Goal: Task Accomplishment & Management: Manage account settings

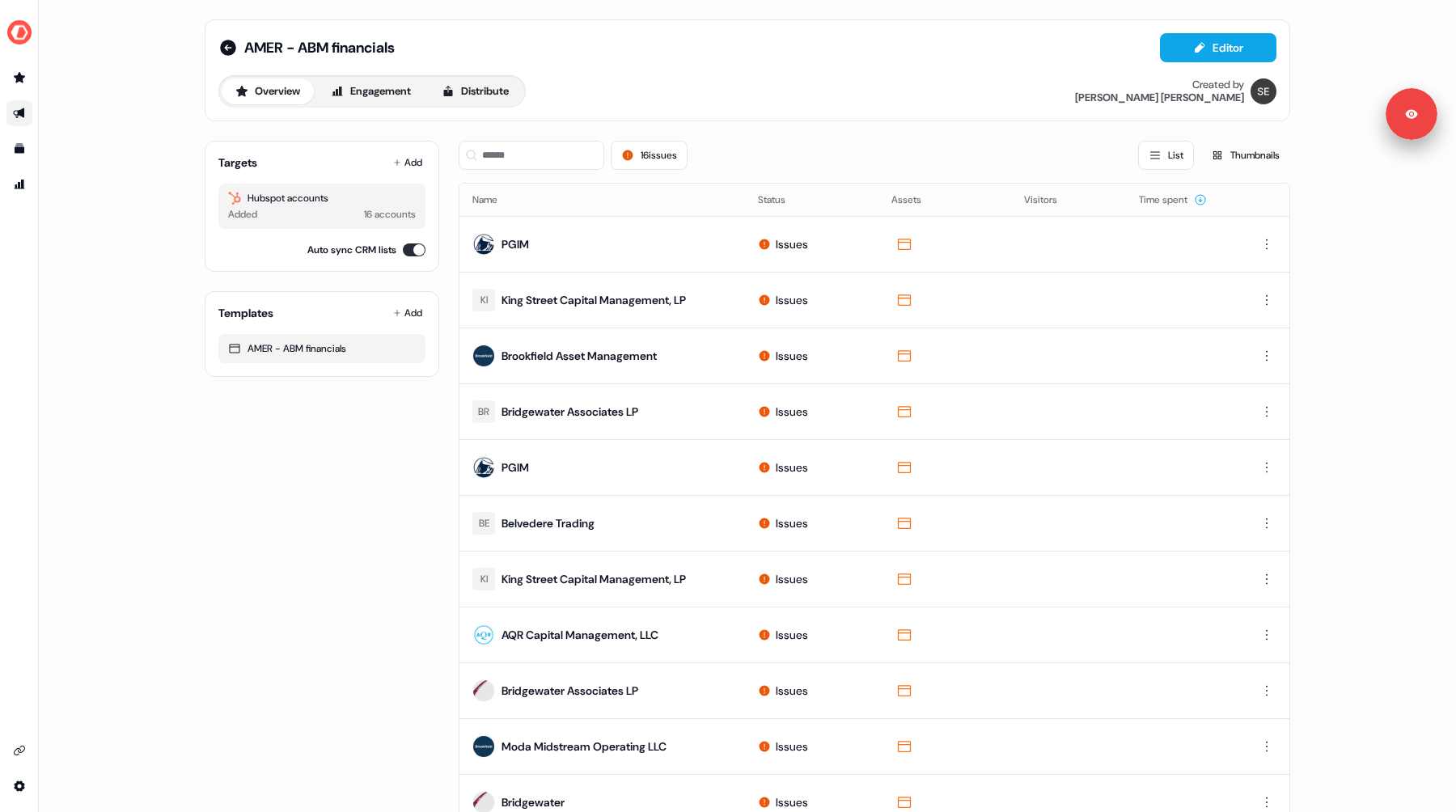
click at [226, 47] on icon at bounding box center [229, 48] width 20 height 20
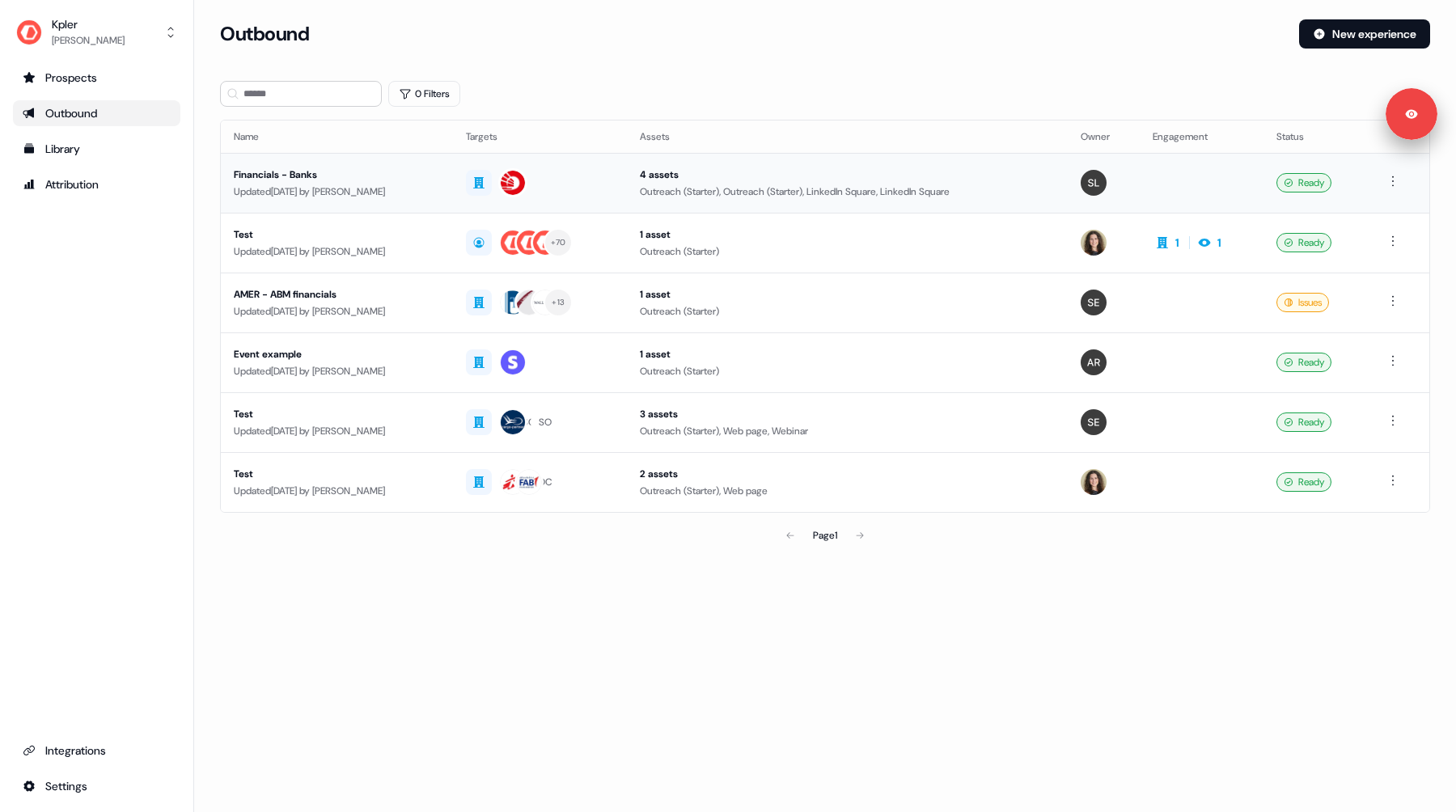
click at [440, 180] on div "Financials - Banks" at bounding box center [337, 175] width 206 height 16
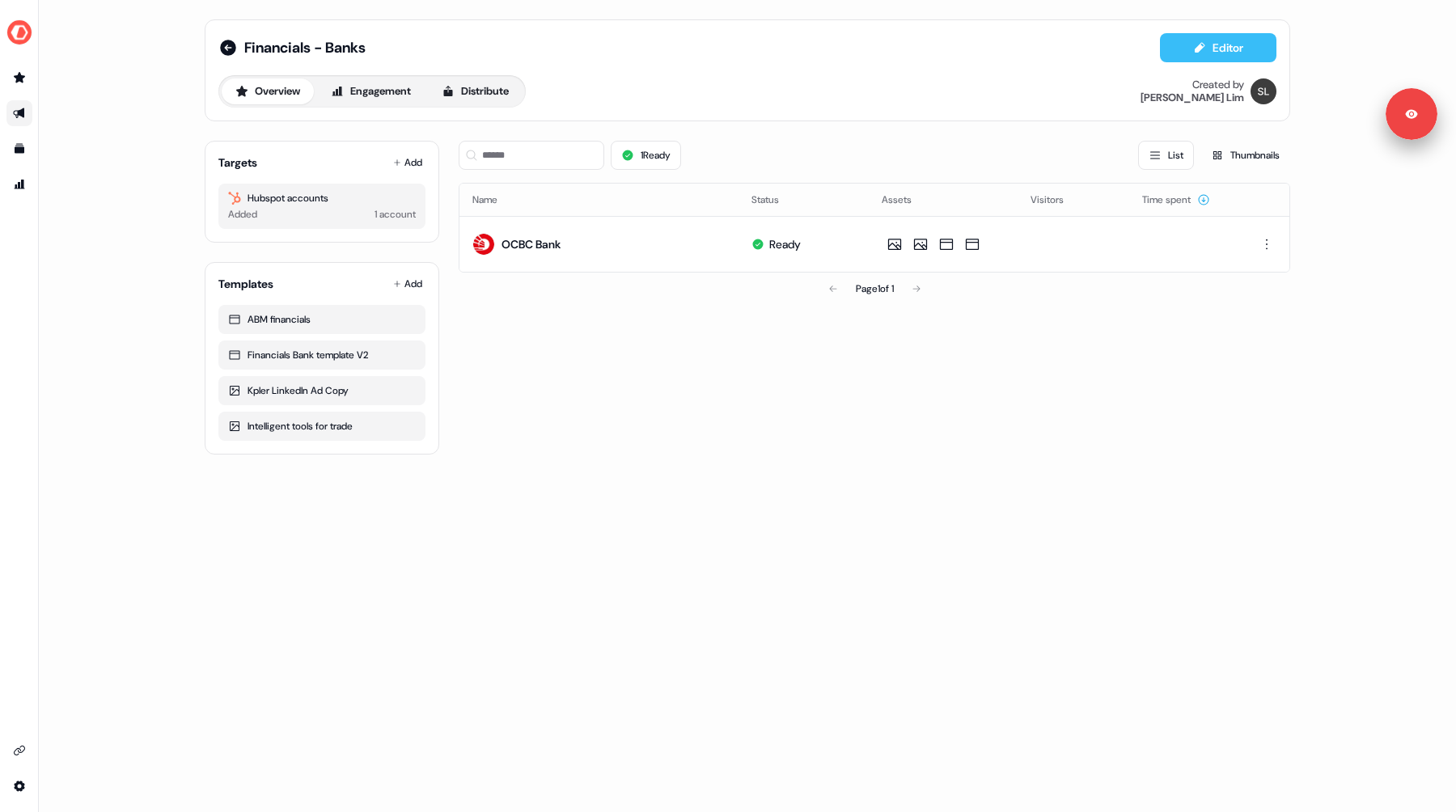
click at [1202, 52] on icon at bounding box center [1199, 47] width 12 height 12
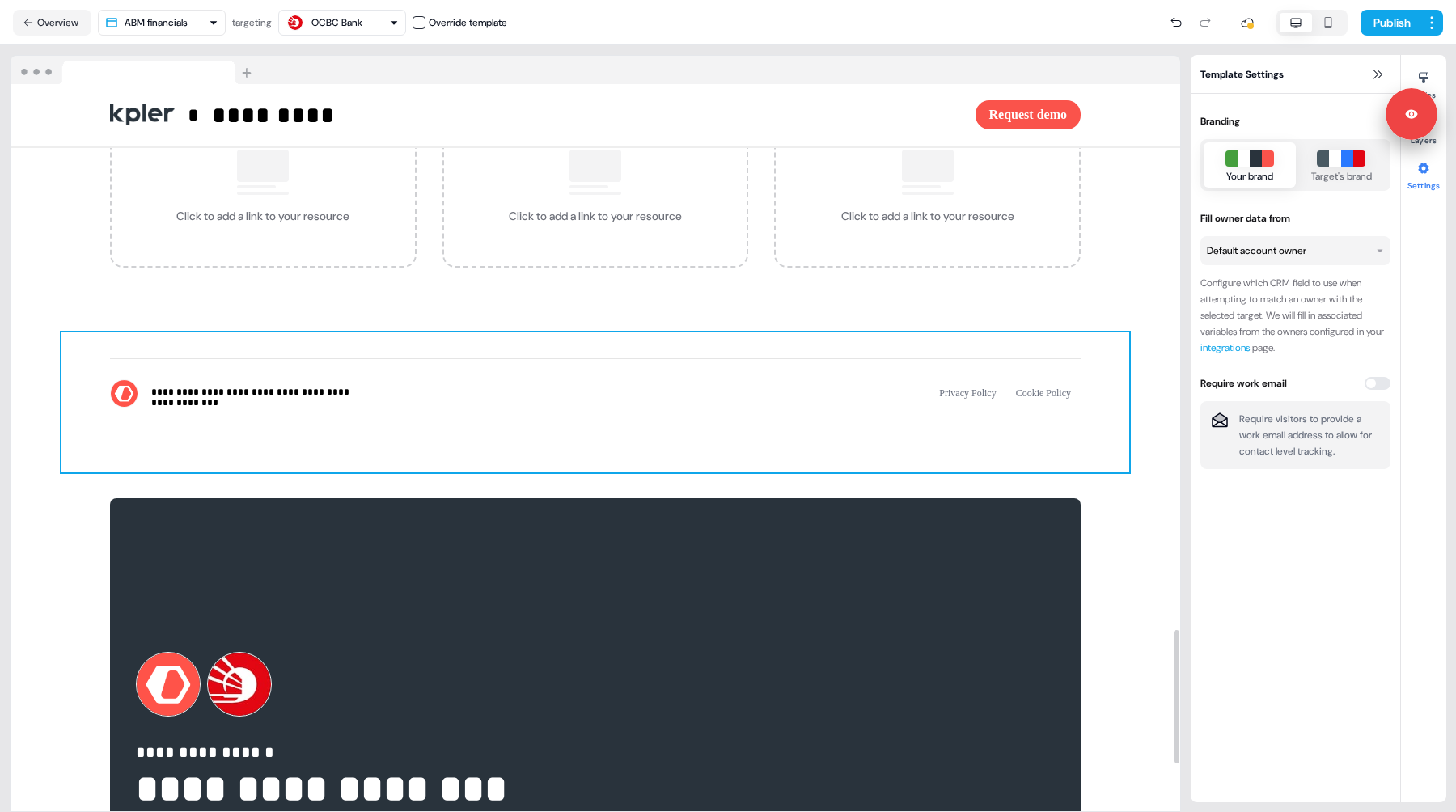
scroll to position [3223, 0]
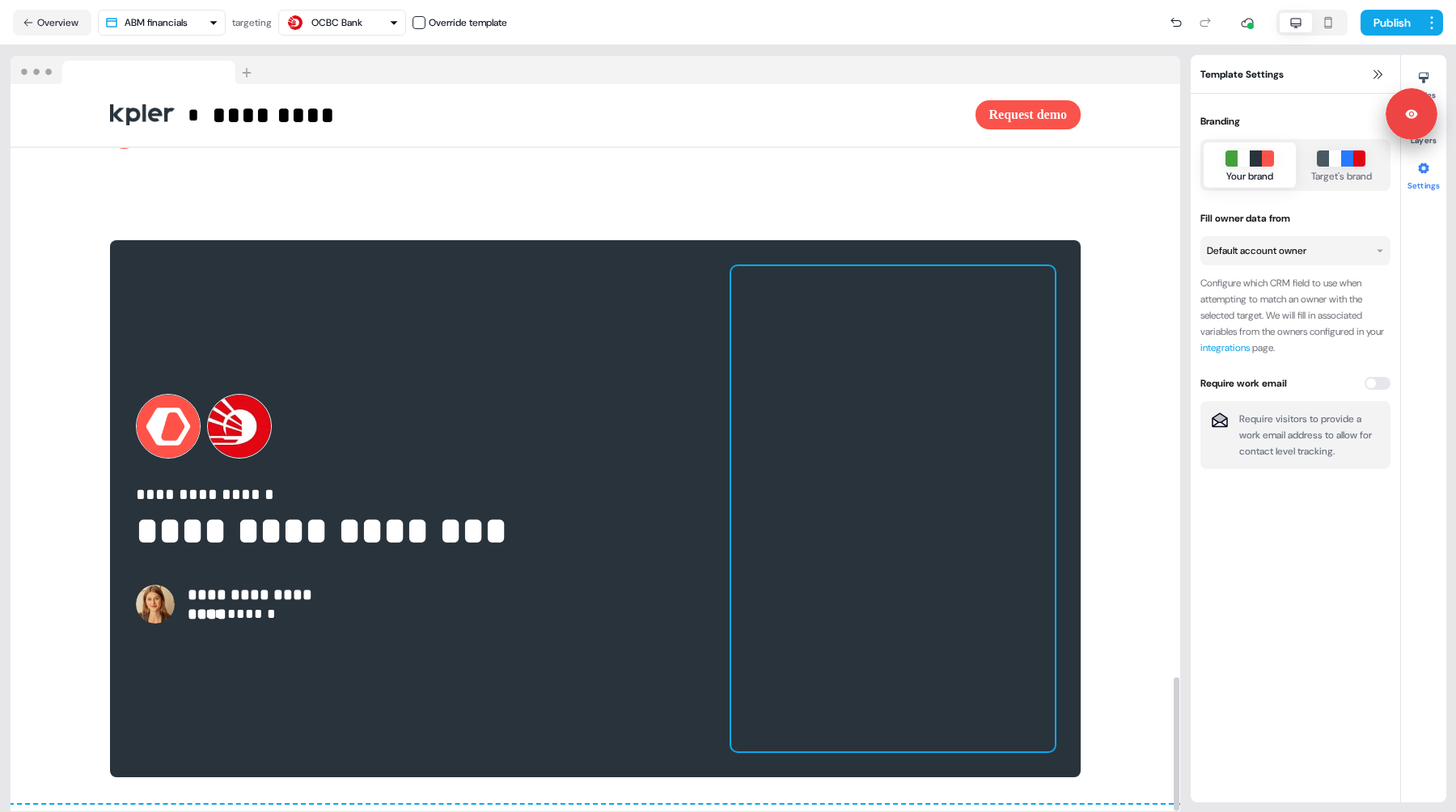
click at [811, 288] on div at bounding box center [893, 509] width 323 height 485
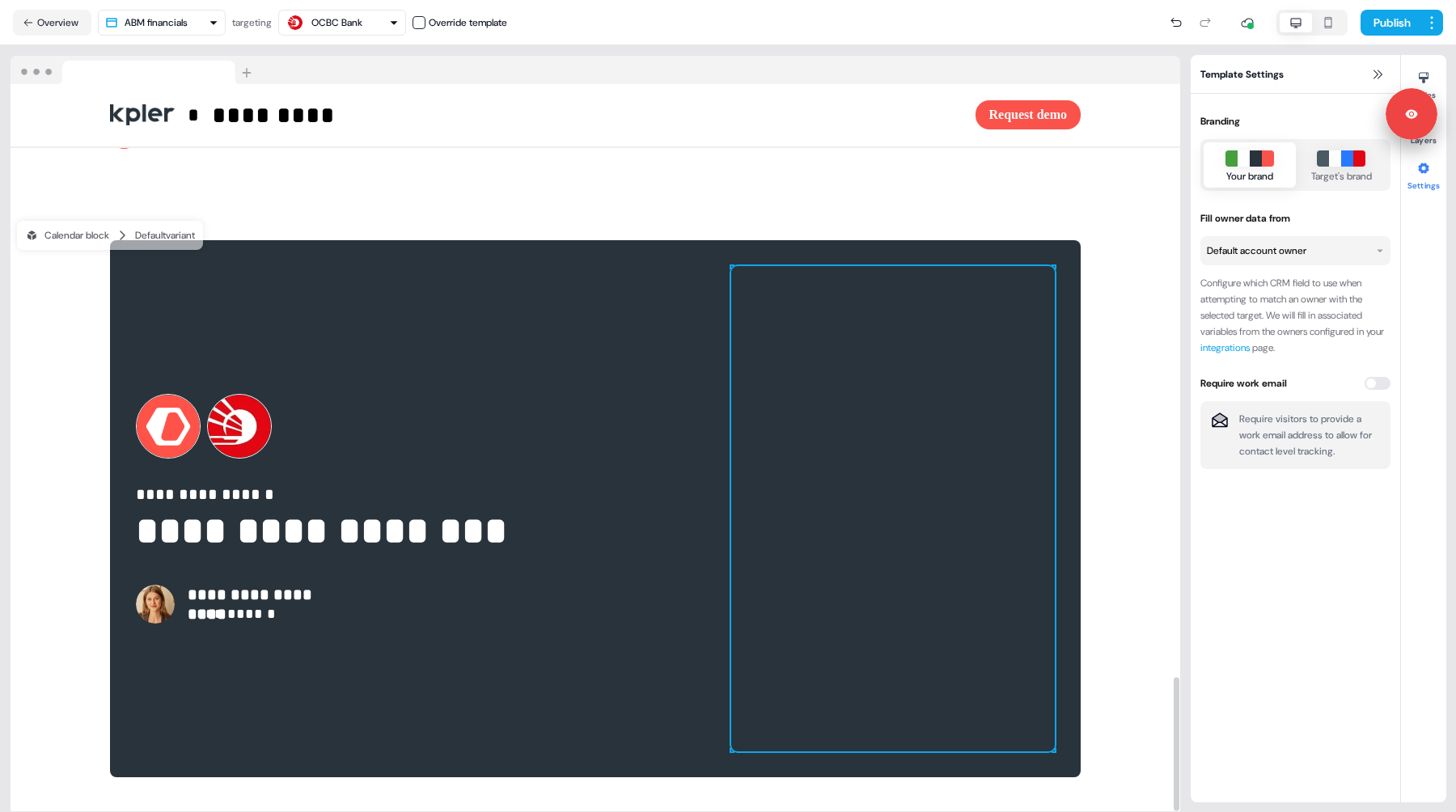
click at [787, 324] on div at bounding box center [893, 509] width 323 height 485
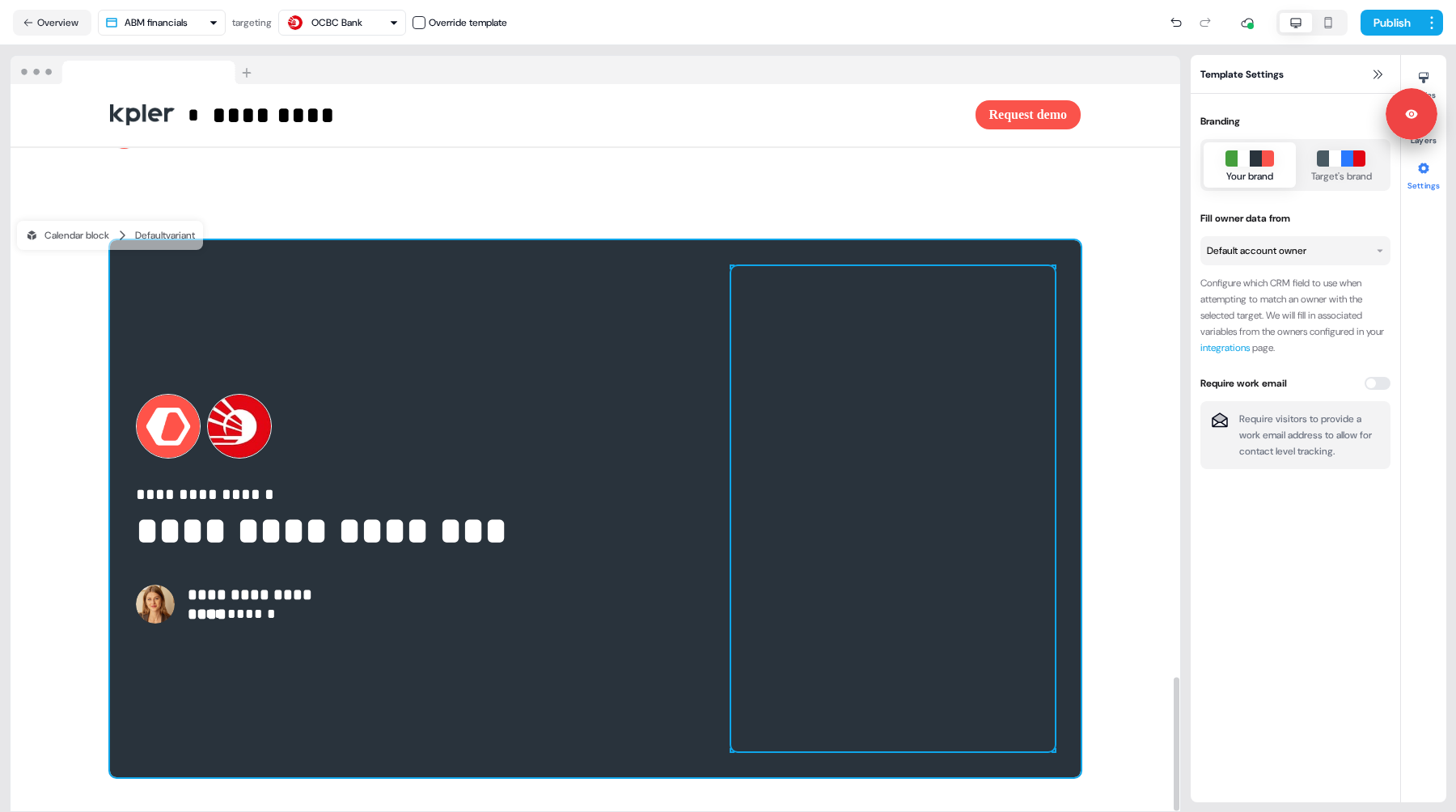
click at [599, 507] on div "**********" at bounding box center [595, 509] width 970 height 537
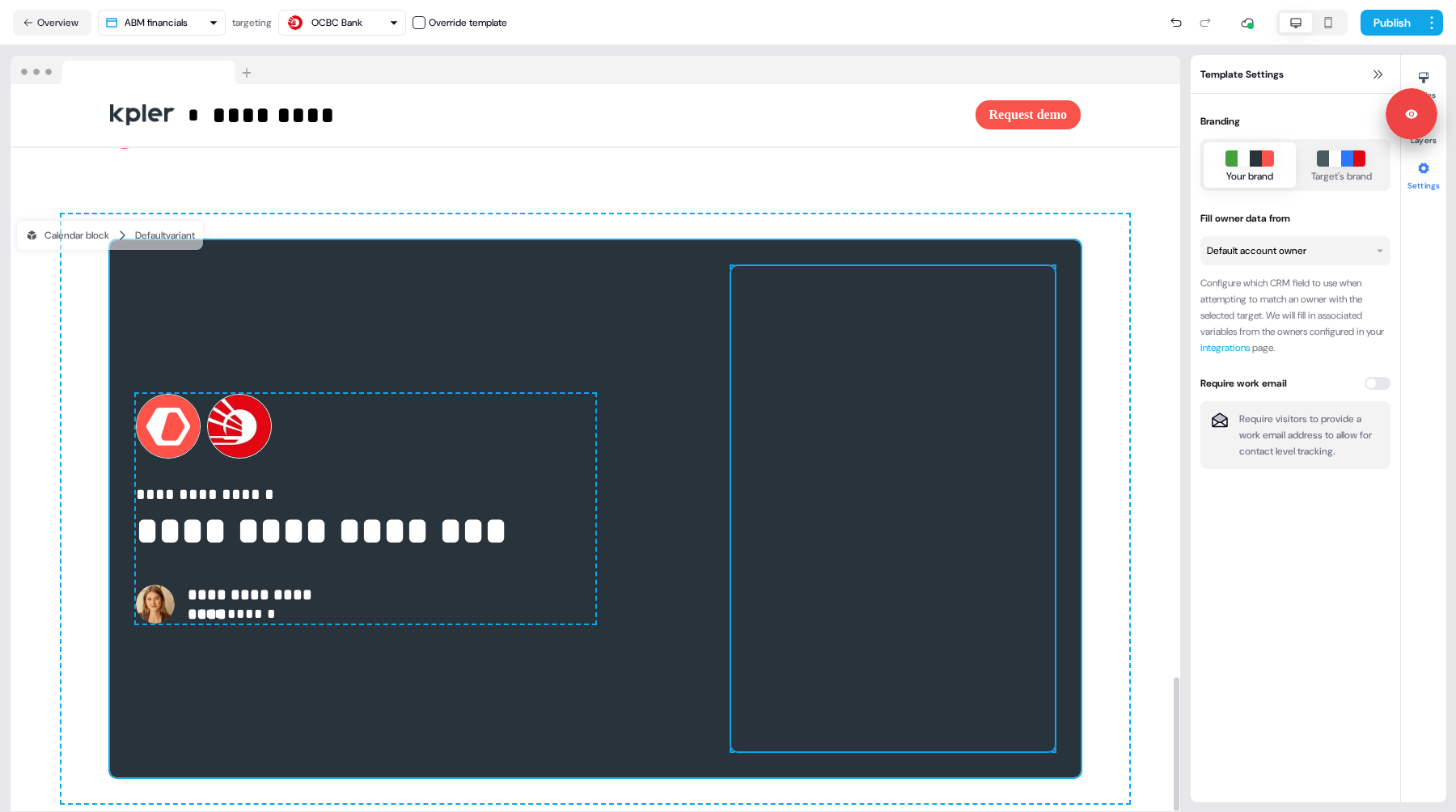
click at [813, 298] on div at bounding box center [893, 509] width 323 height 485
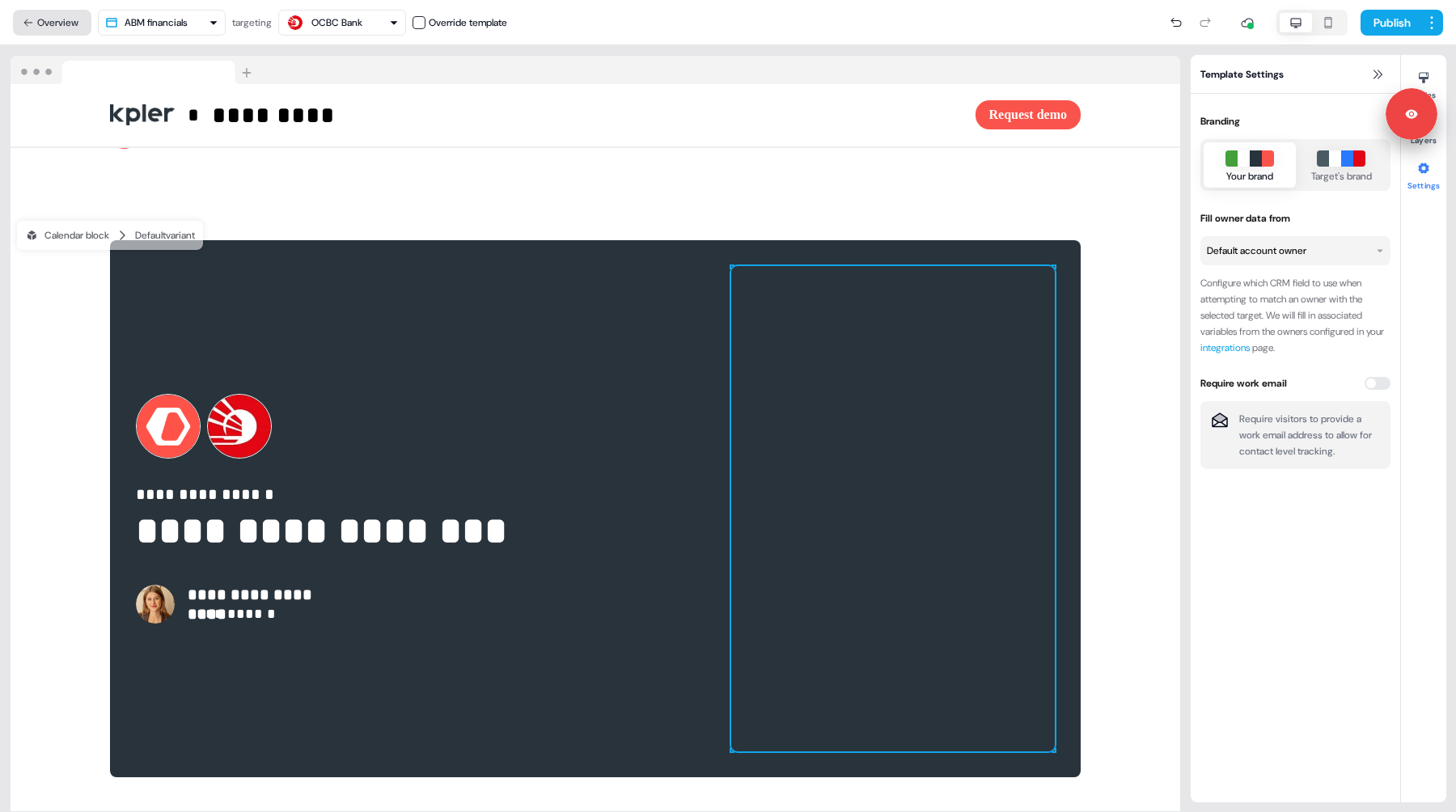
click at [40, 22] on button "Overview" at bounding box center [52, 22] width 79 height 26
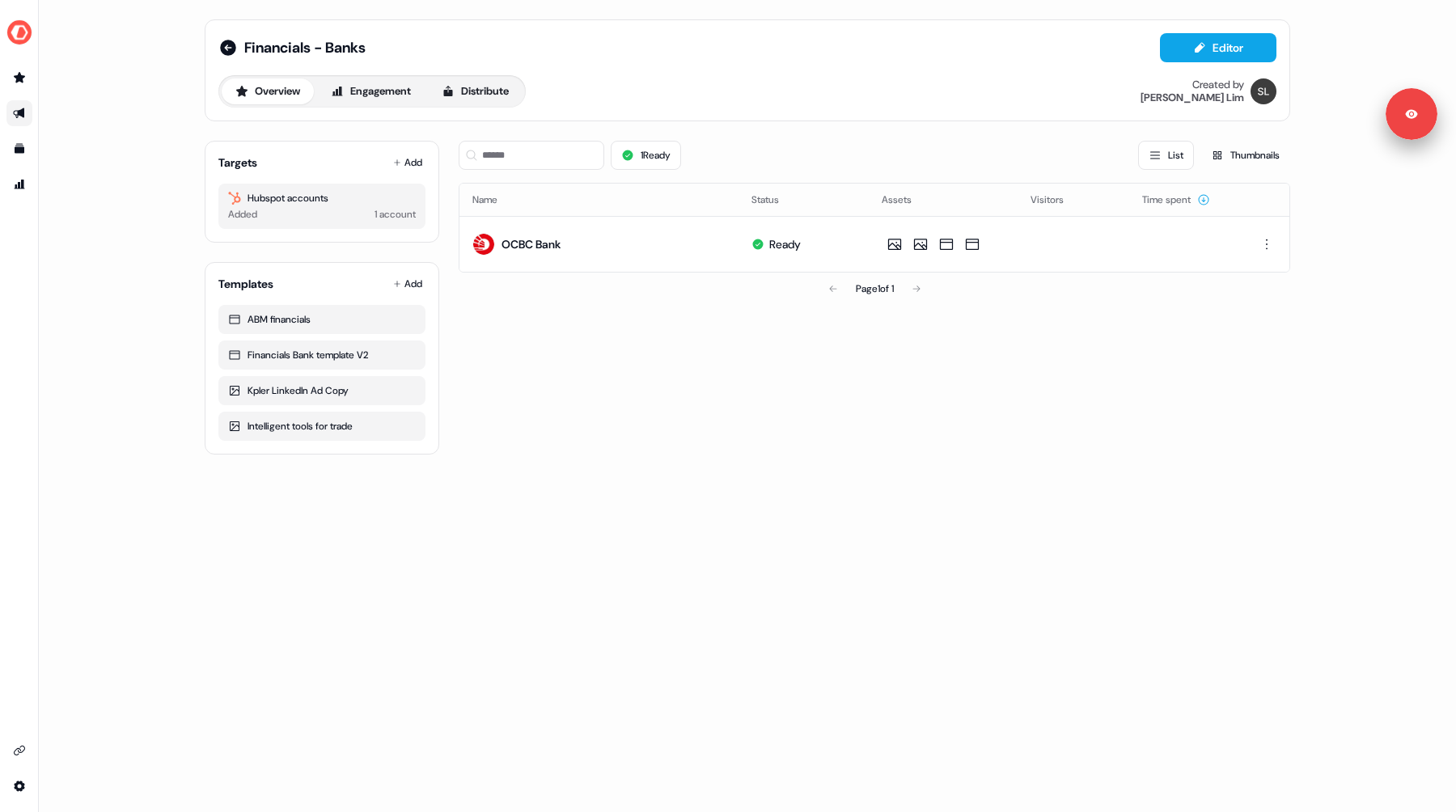
click at [13, 110] on icon "Go to outbound experience" at bounding box center [19, 113] width 12 height 12
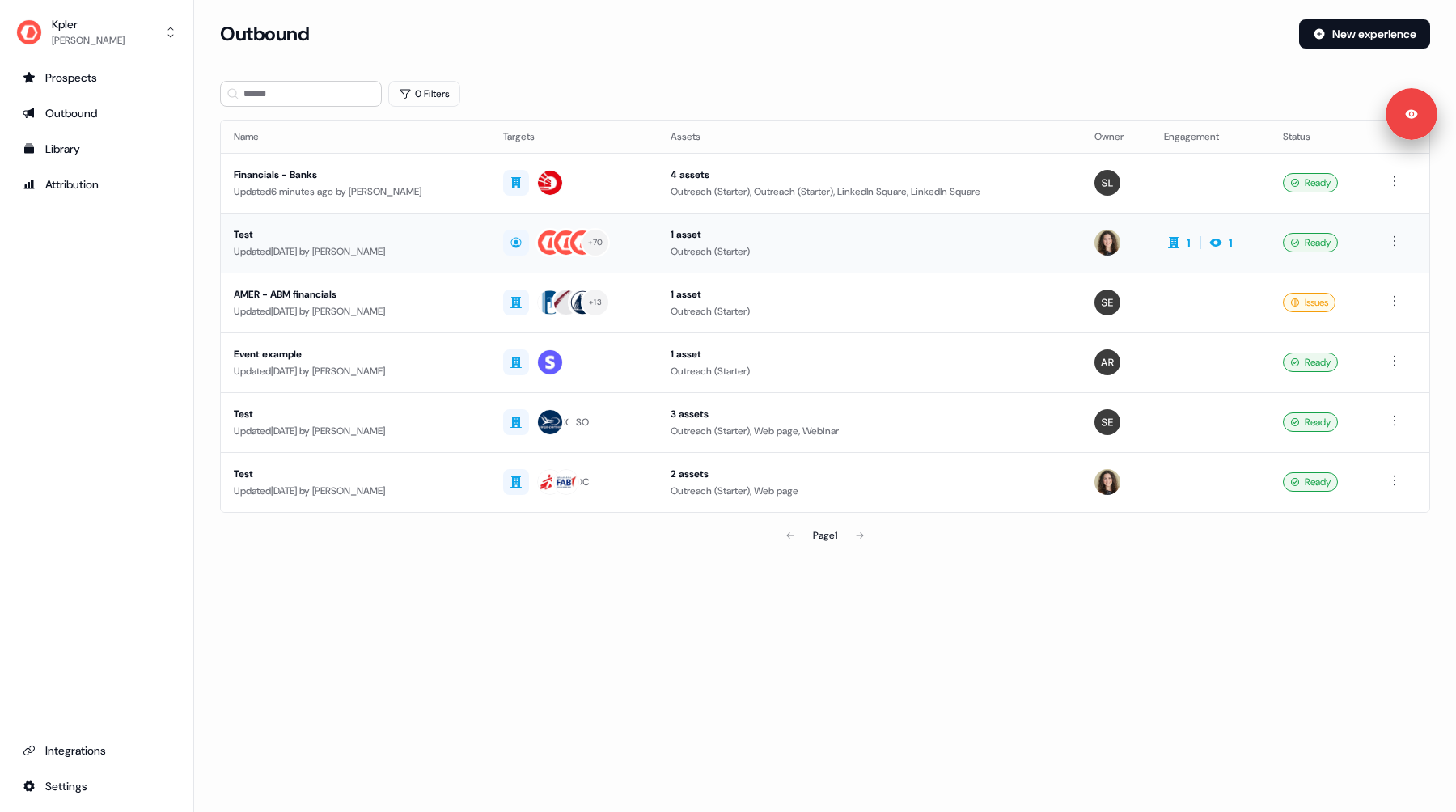
click at [394, 236] on div "Test" at bounding box center [355, 235] width 244 height 16
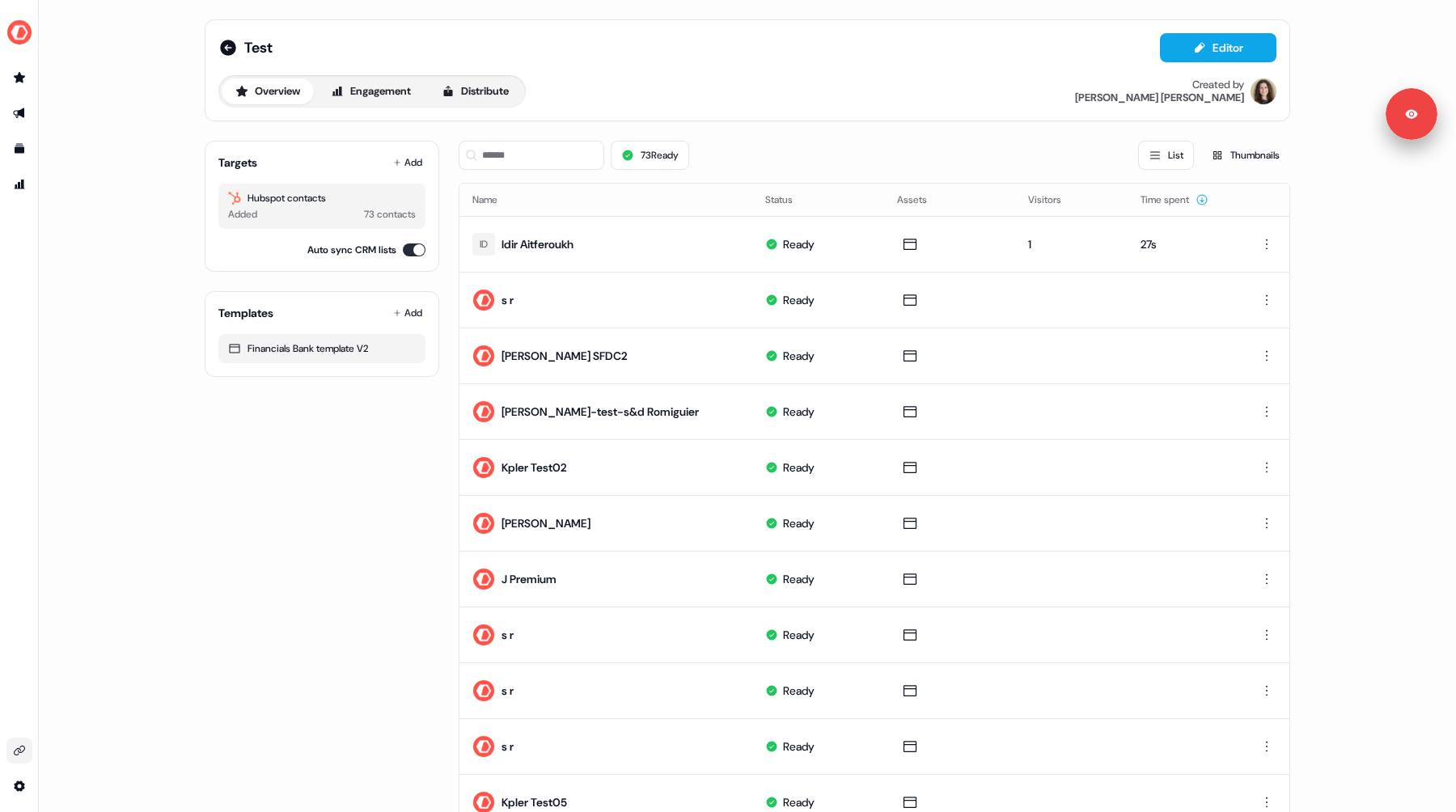
click at [21, 742] on link "Go to integrations" at bounding box center [19, 750] width 26 height 26
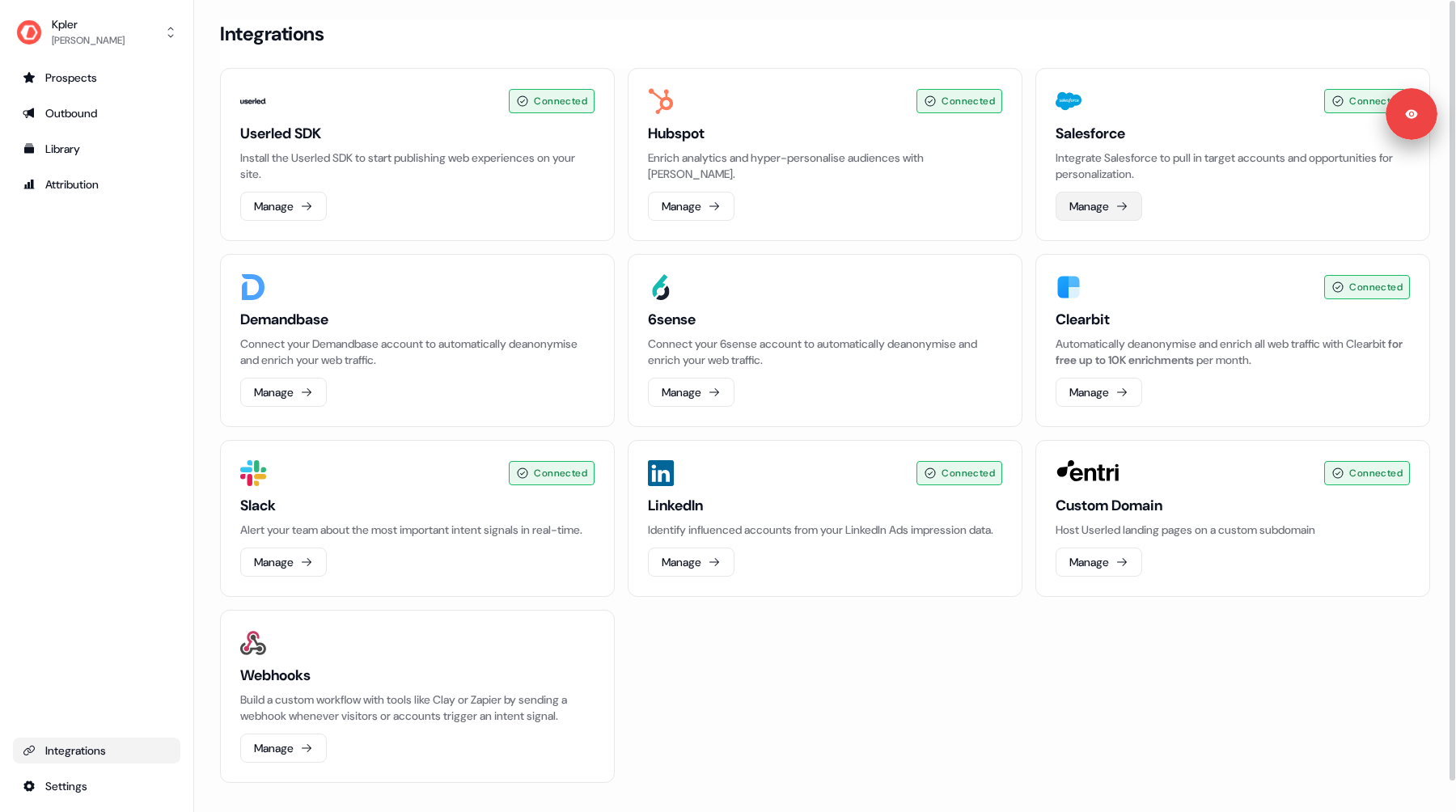
click at [1073, 205] on button "Manage" at bounding box center [1098, 206] width 87 height 29
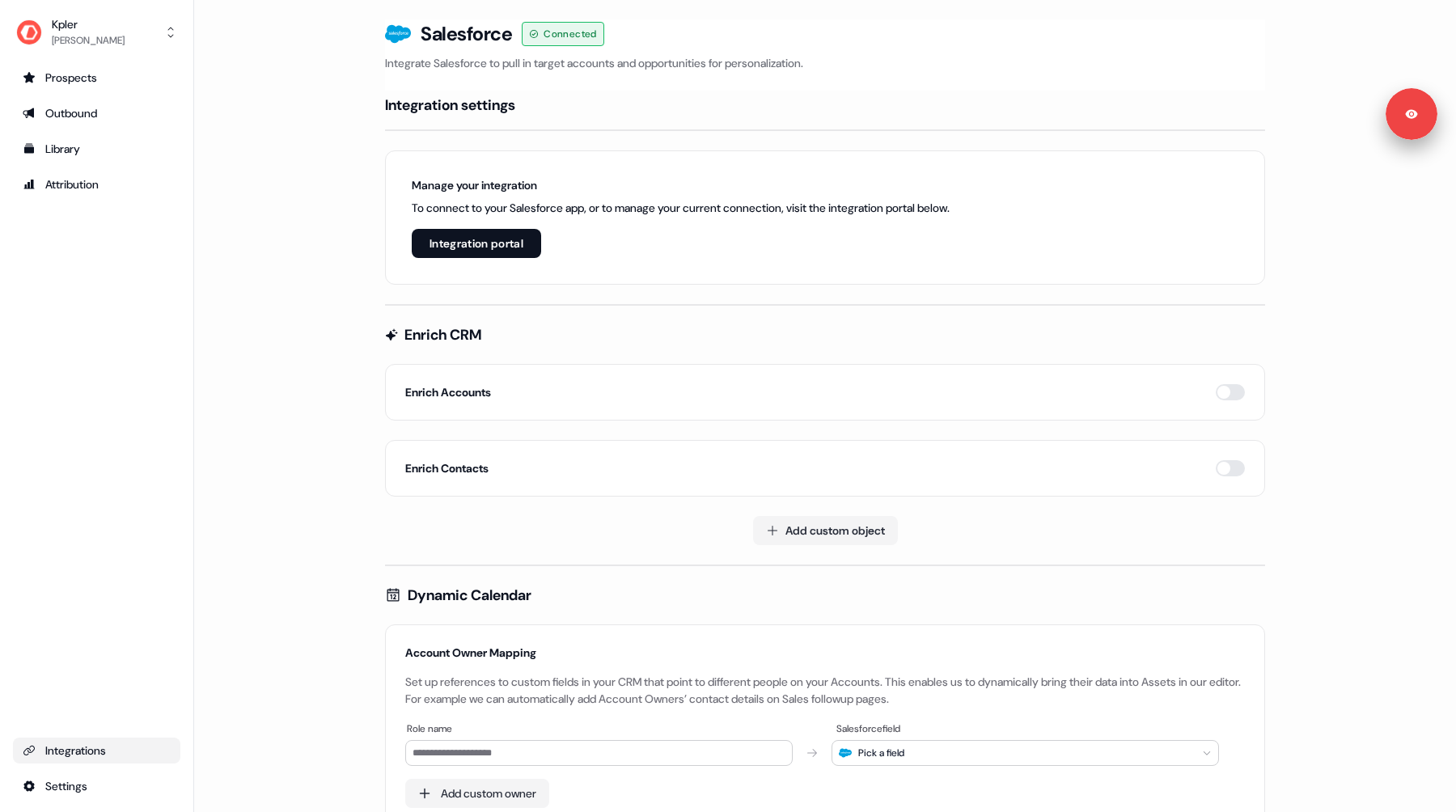
click at [89, 758] on div "Integrations" at bounding box center [96, 750] width 148 height 16
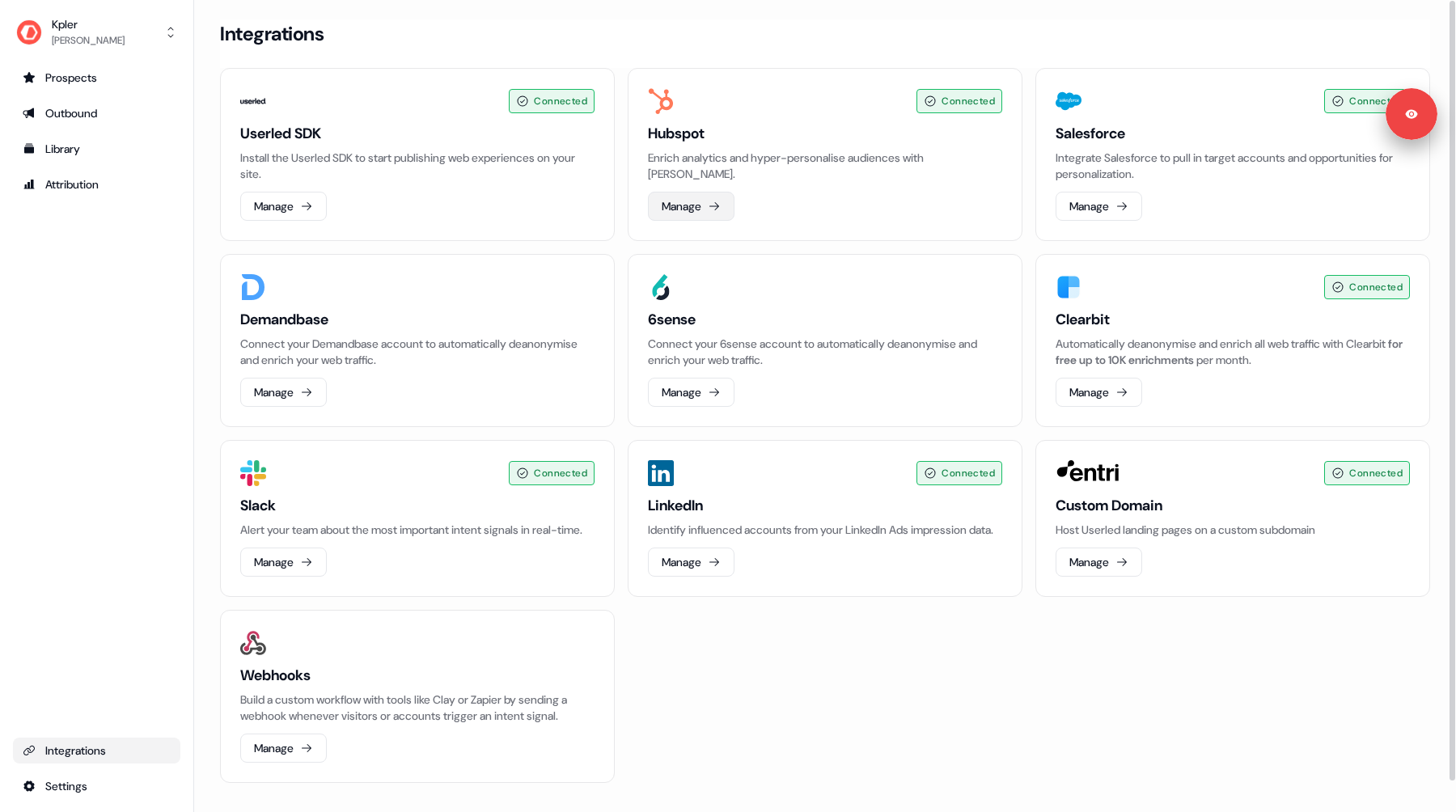
click at [686, 197] on button "Manage" at bounding box center [691, 206] width 87 height 29
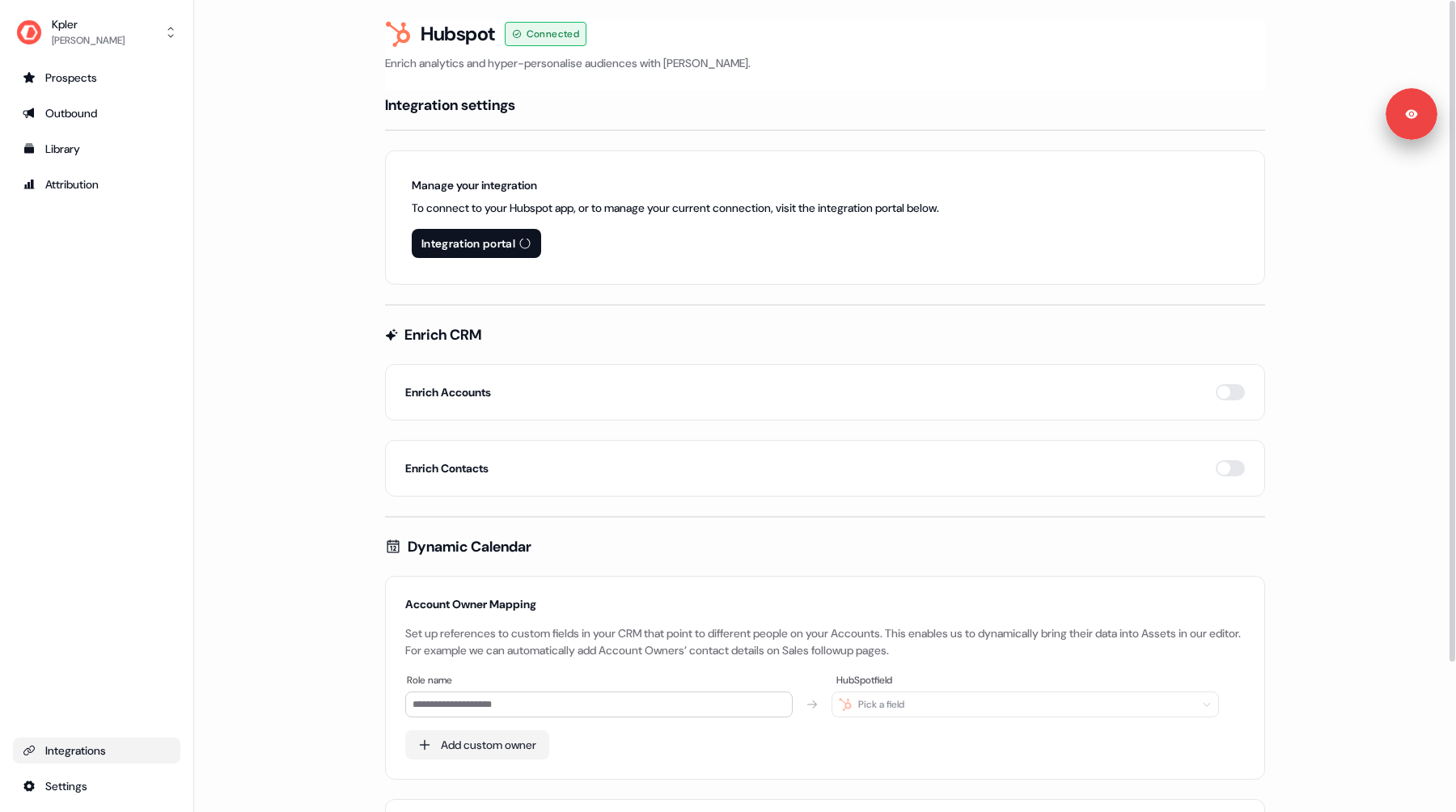
scroll to position [185, 0]
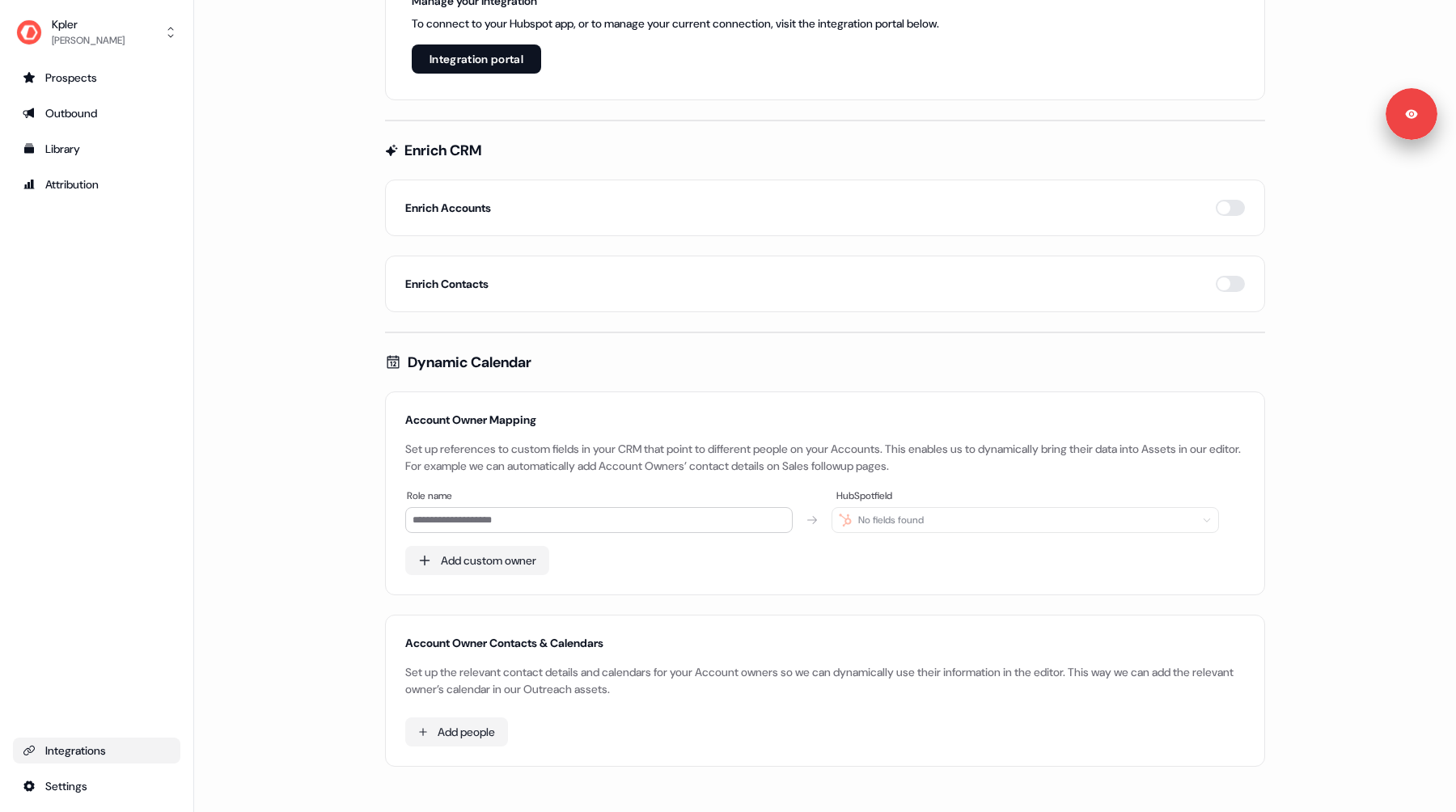
click at [87, 753] on div "Integrations" at bounding box center [96, 750] width 148 height 16
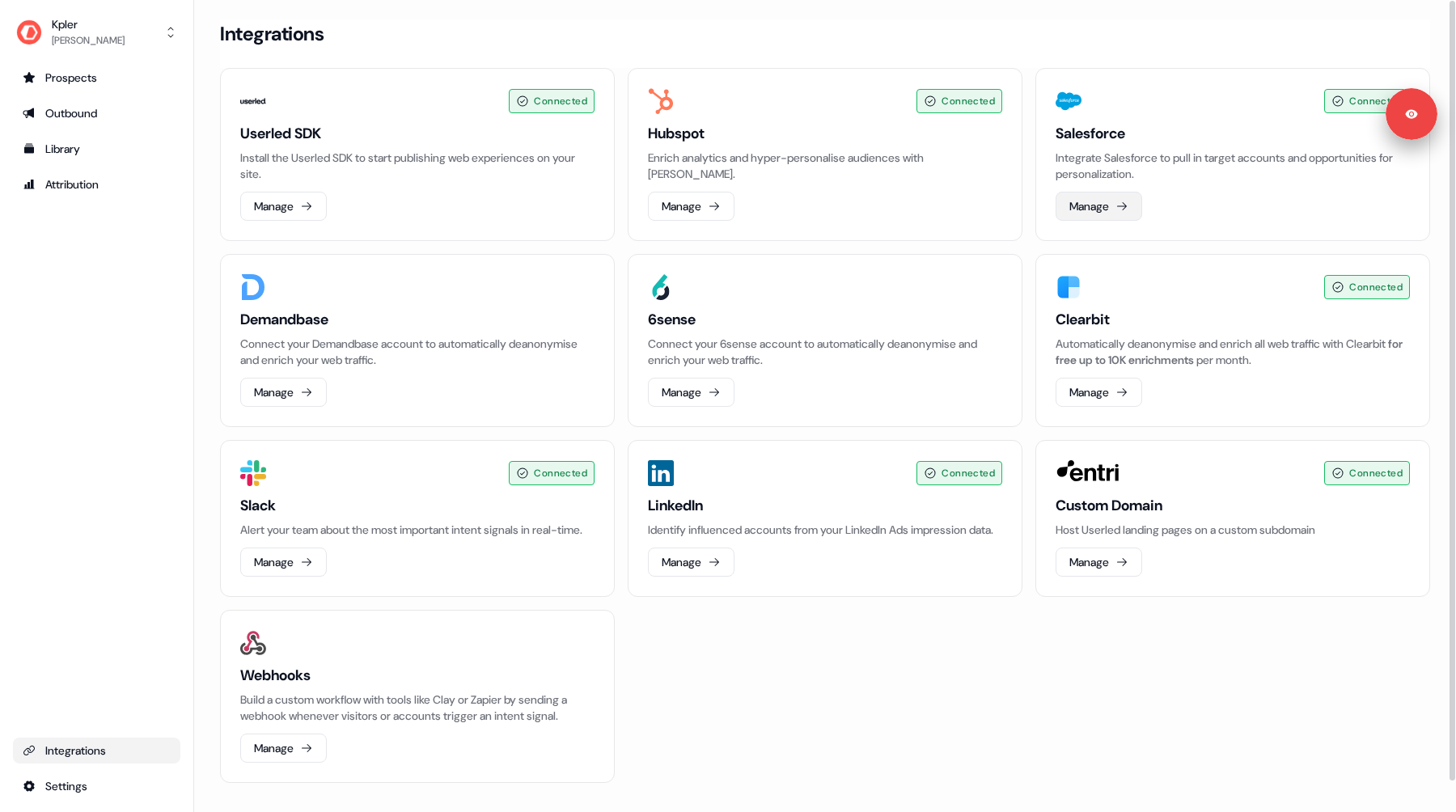
click at [1088, 193] on button "Manage" at bounding box center [1098, 206] width 87 height 29
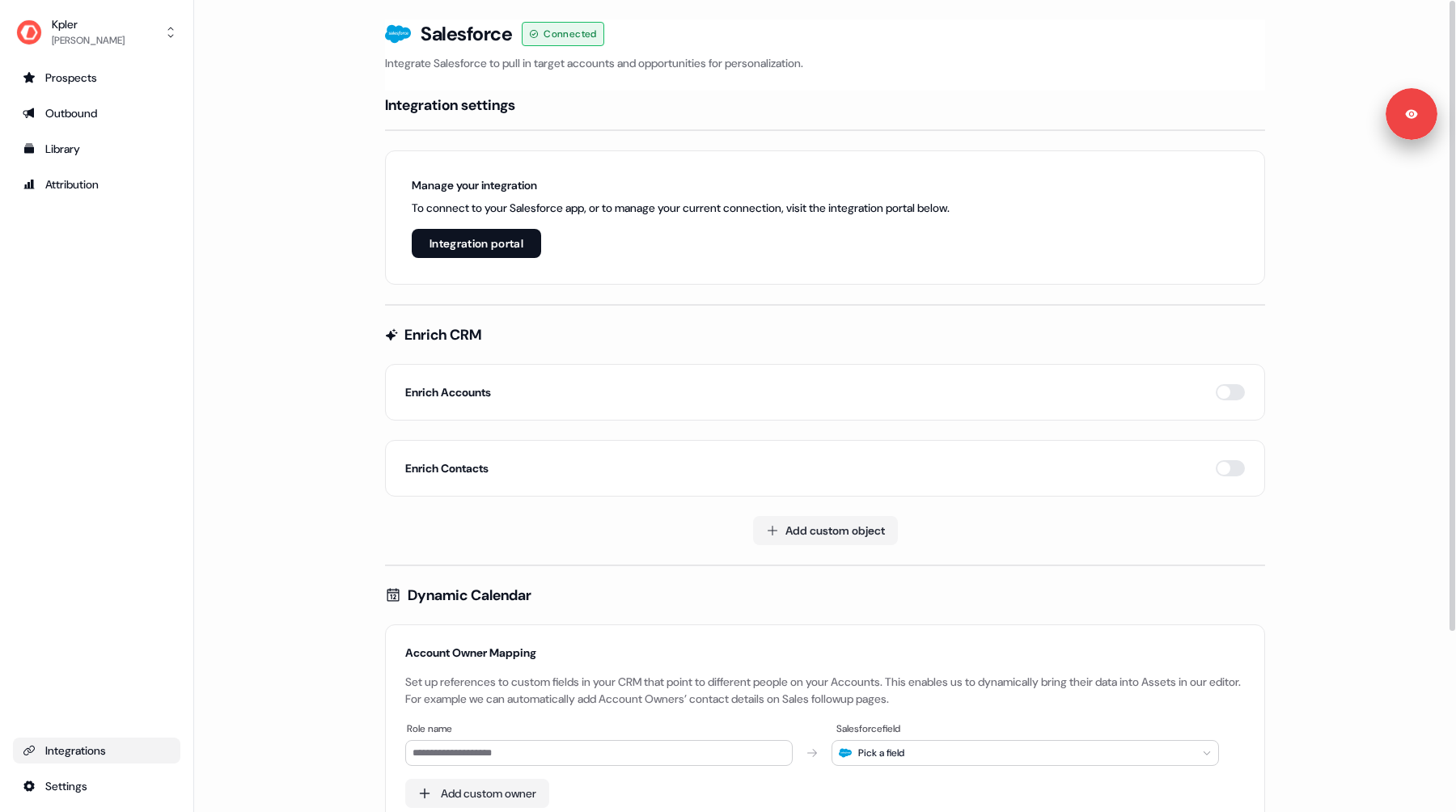
scroll to position [233, 0]
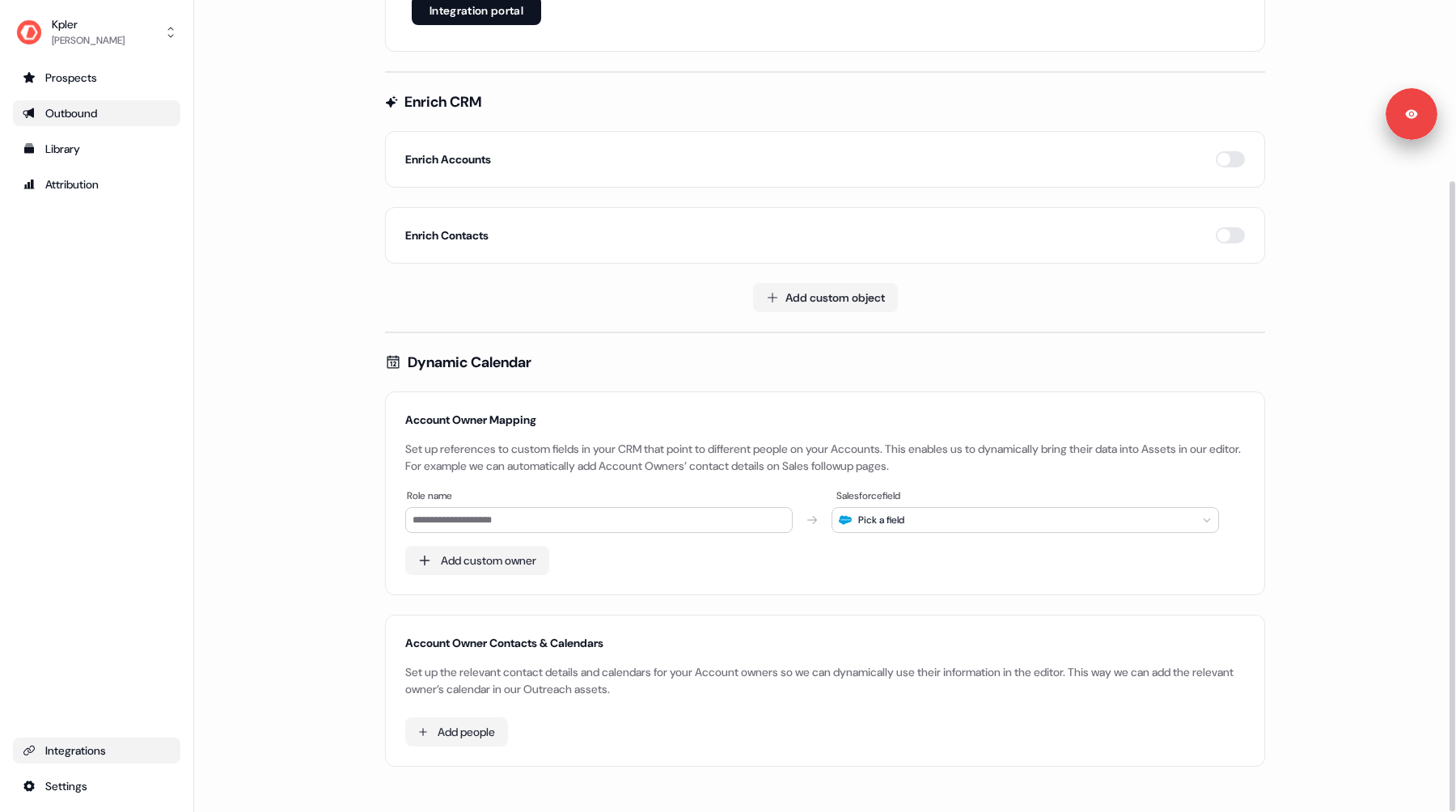
click at [76, 109] on div "Outbound" at bounding box center [96, 113] width 148 height 16
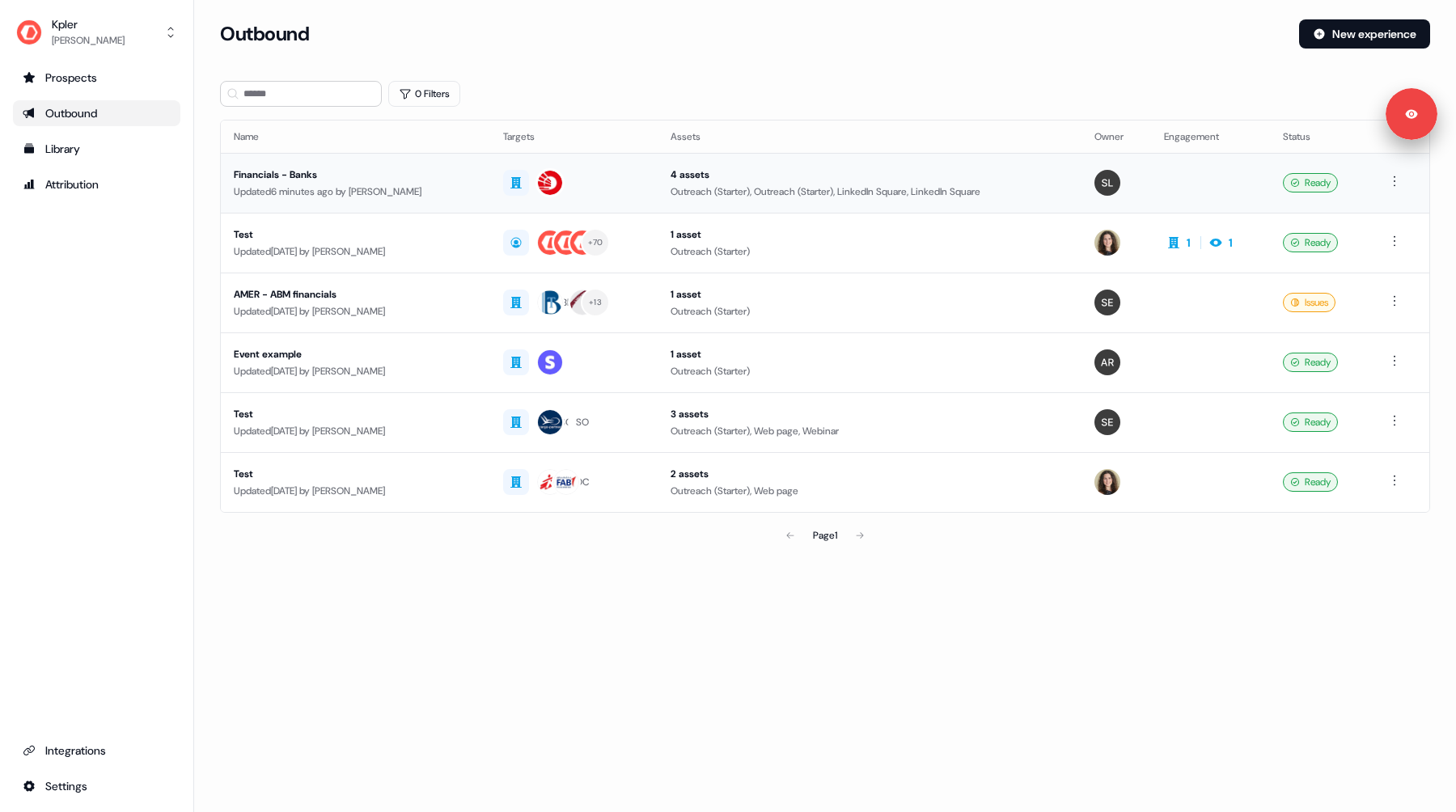
click at [477, 196] on div "Updated 6 minutes ago by Alexandra Giannelou" at bounding box center [355, 192] width 244 height 16
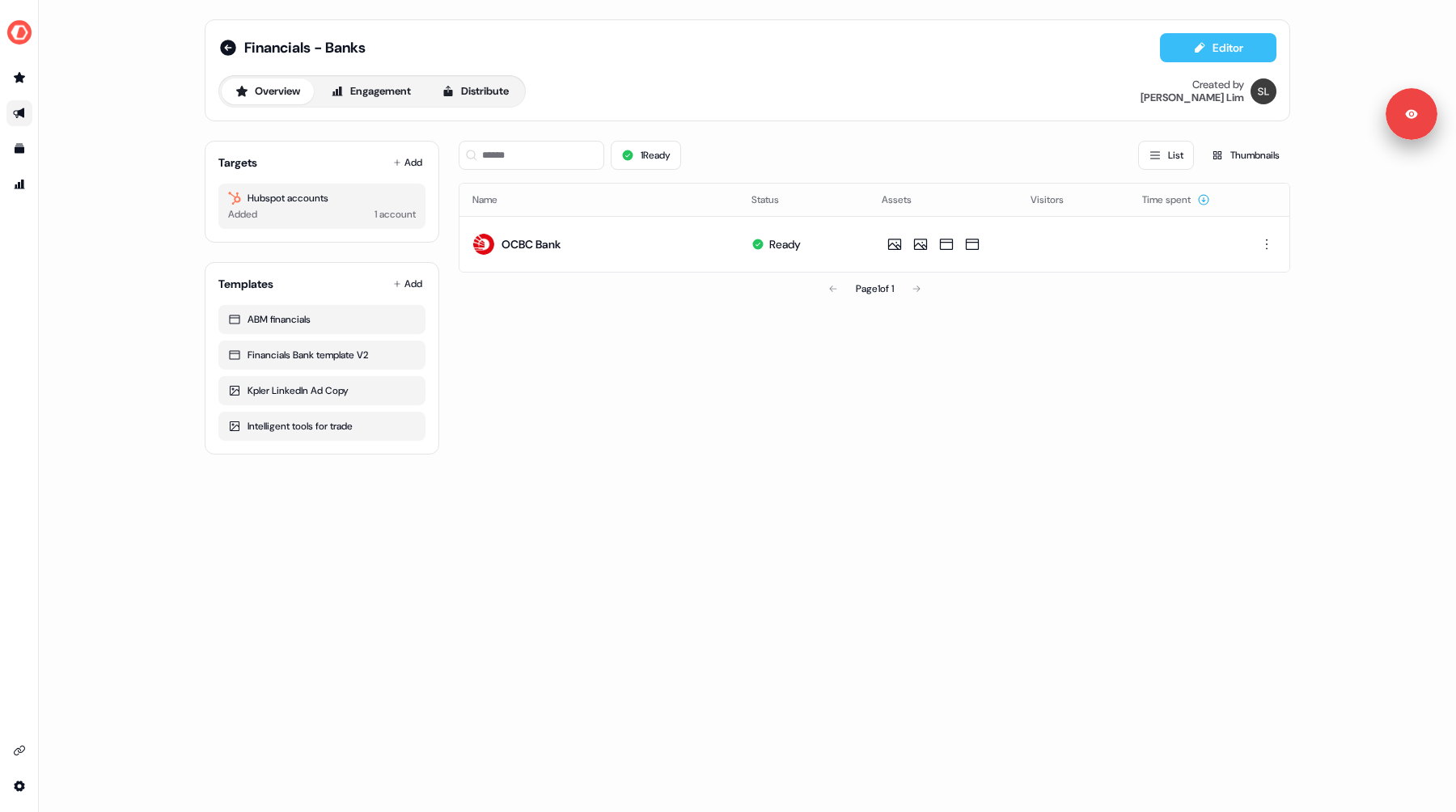
click at [1212, 56] on button "Editor" at bounding box center [1218, 47] width 116 height 29
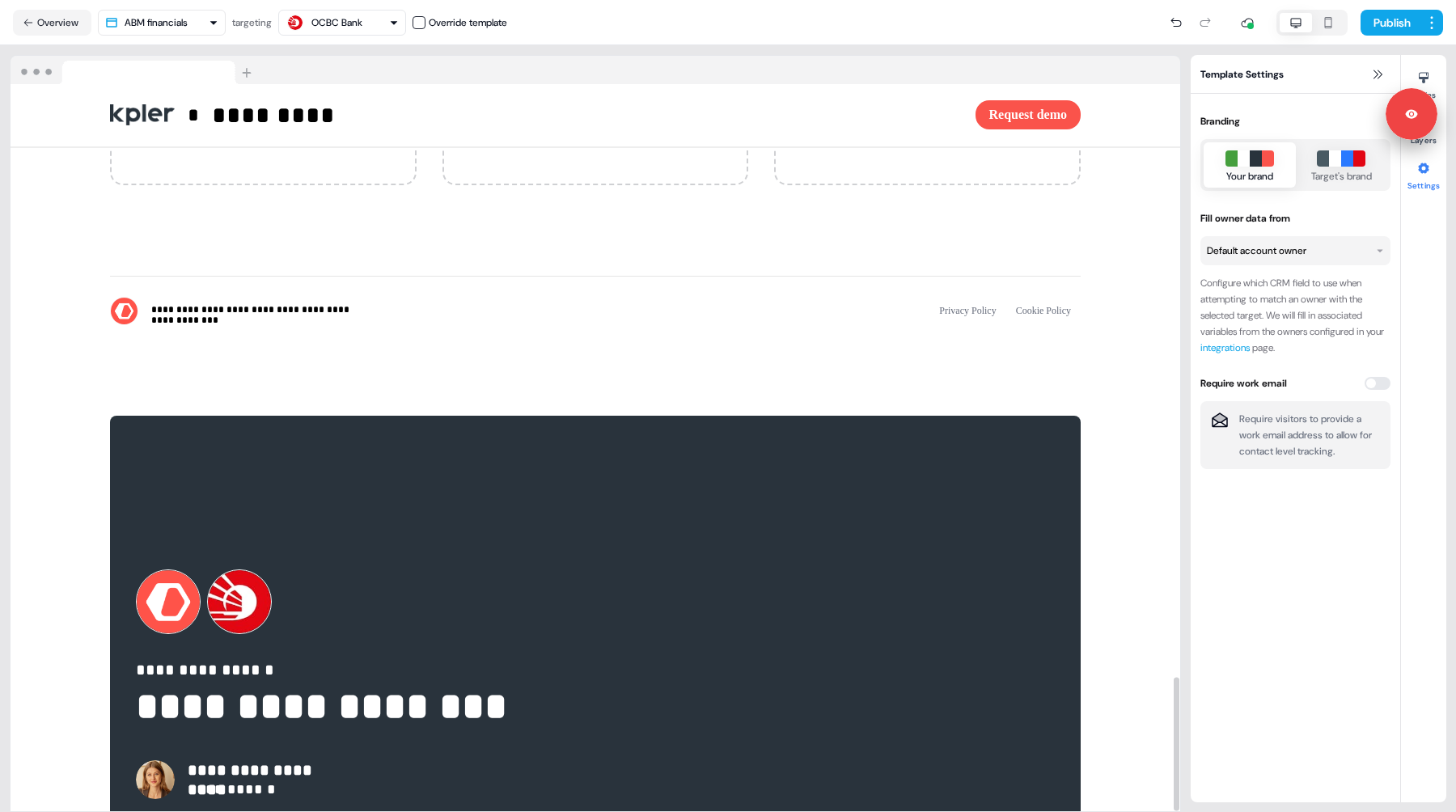
scroll to position [3223, 0]
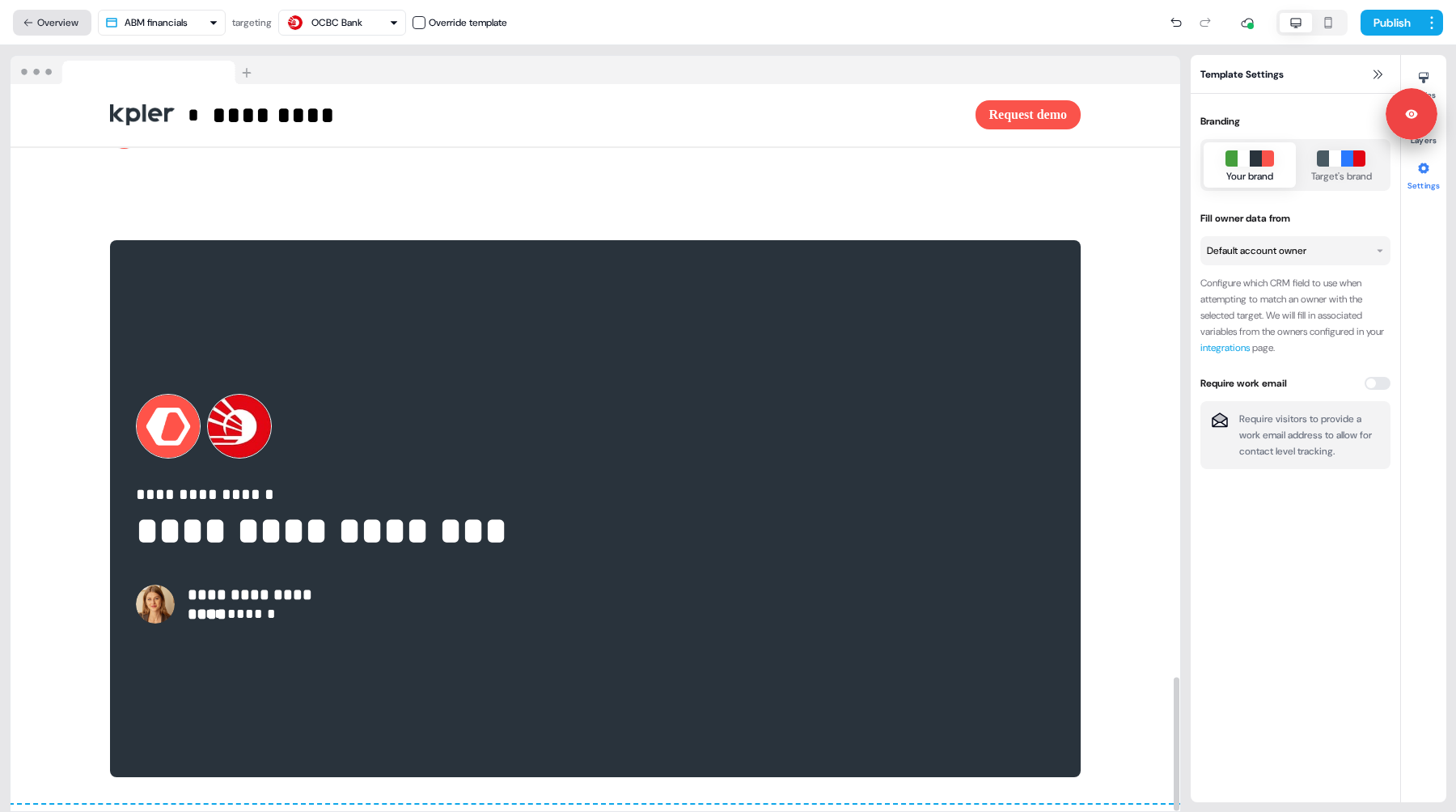
click at [54, 18] on button "Overview" at bounding box center [52, 22] width 79 height 26
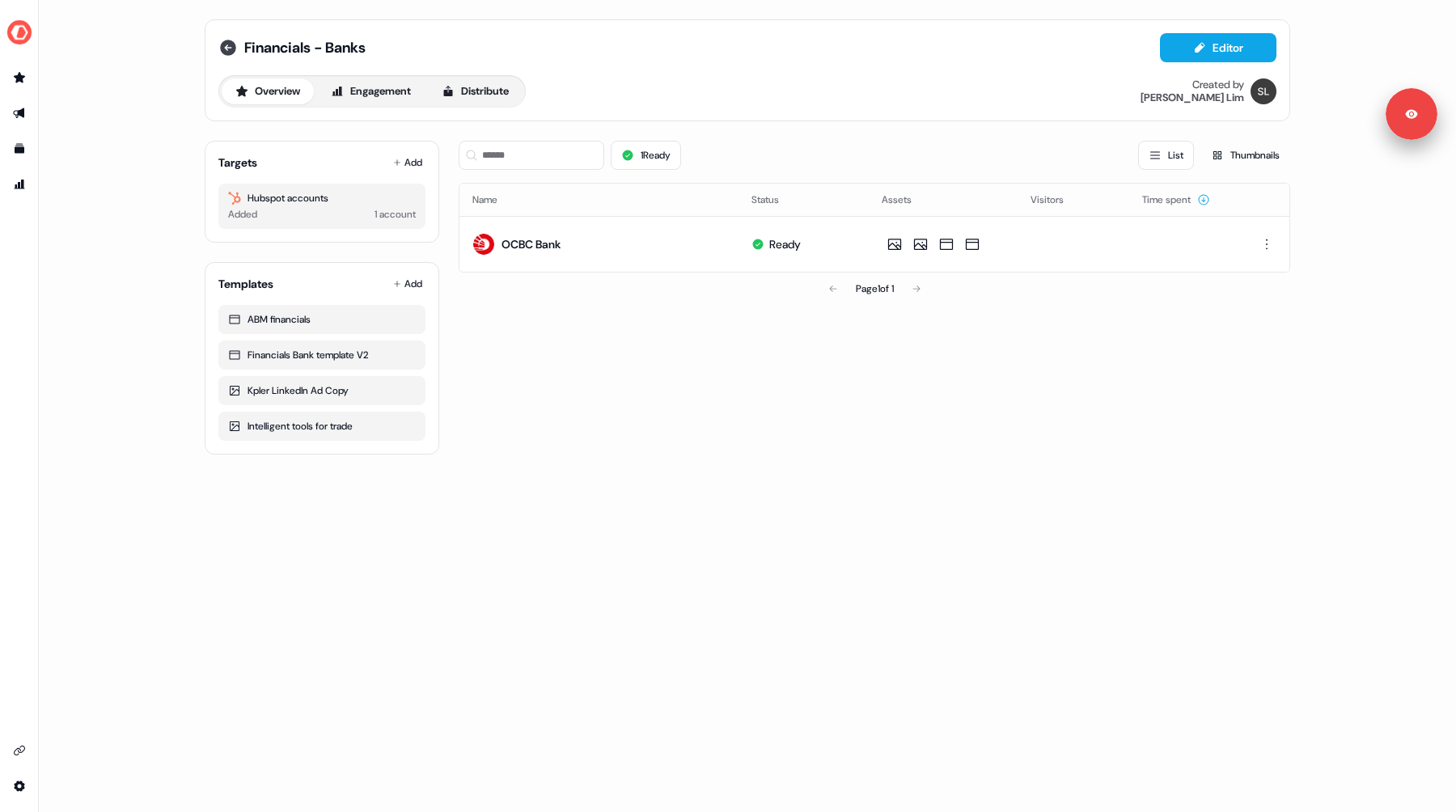
click at [220, 54] on icon at bounding box center [229, 48] width 20 height 20
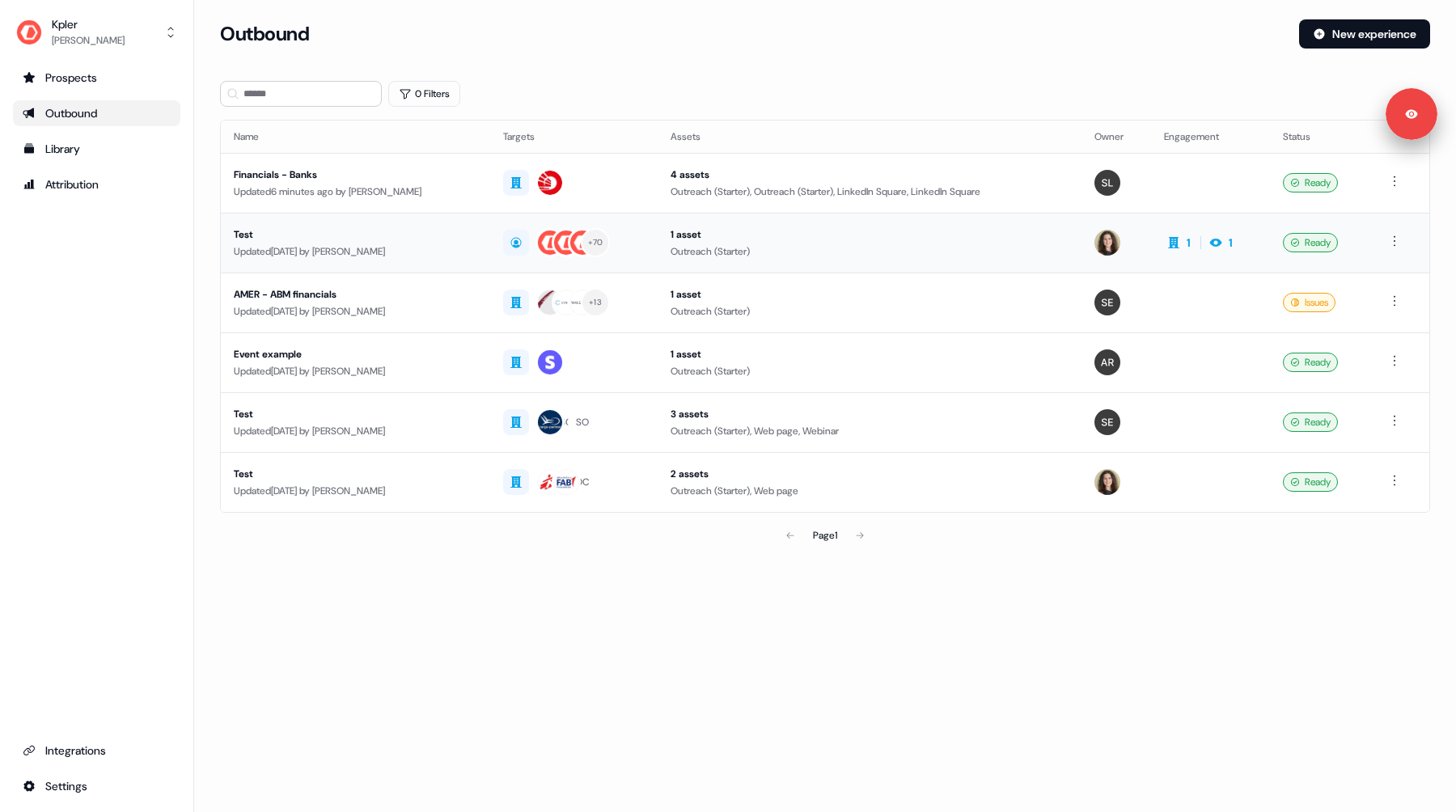
click at [414, 250] on div "Updated 4 days ago by Alexandra Giannelou" at bounding box center [355, 252] width 244 height 16
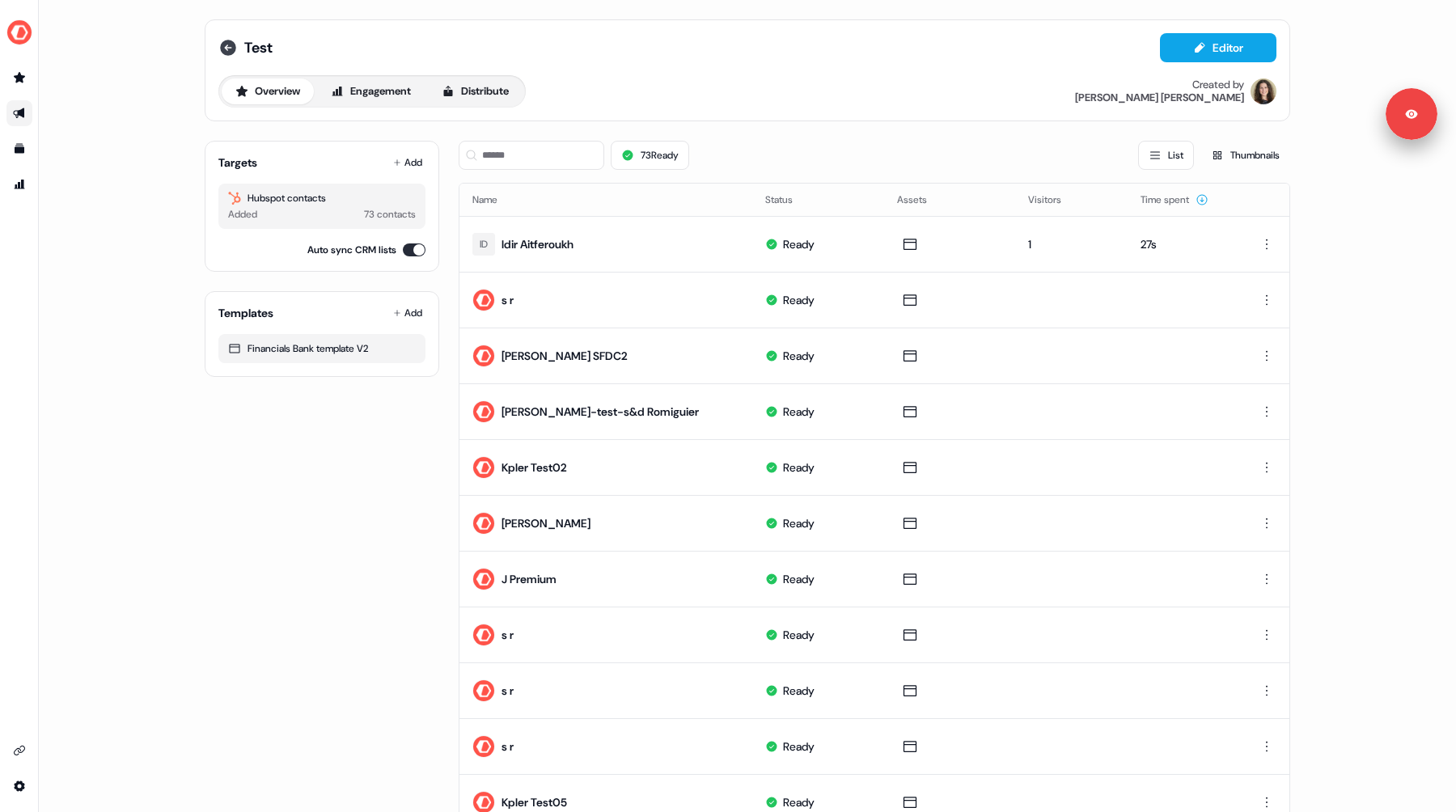
click at [229, 46] on icon at bounding box center [228, 47] width 16 height 16
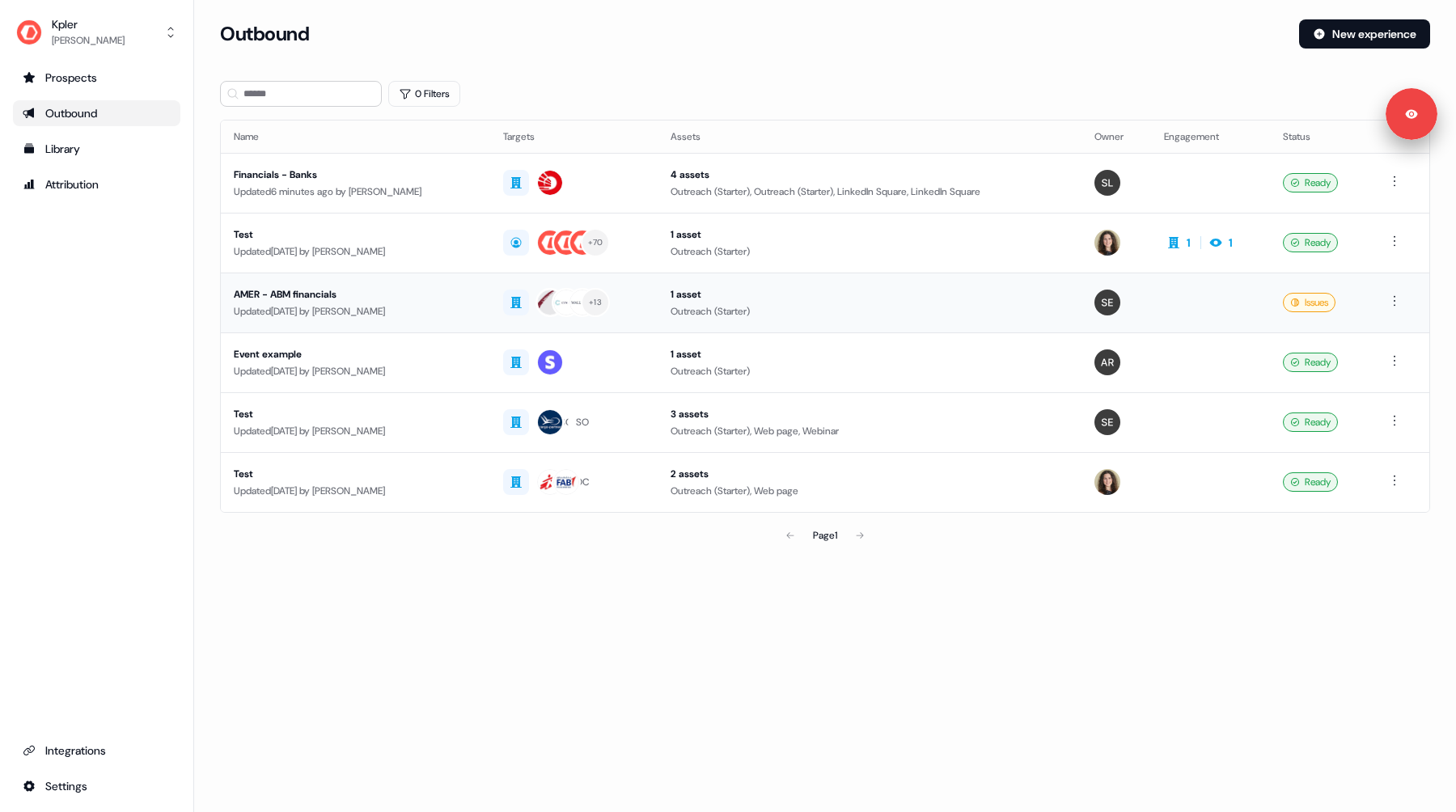
click at [354, 300] on div "AMER - ABM financials" at bounding box center [355, 294] width 244 height 16
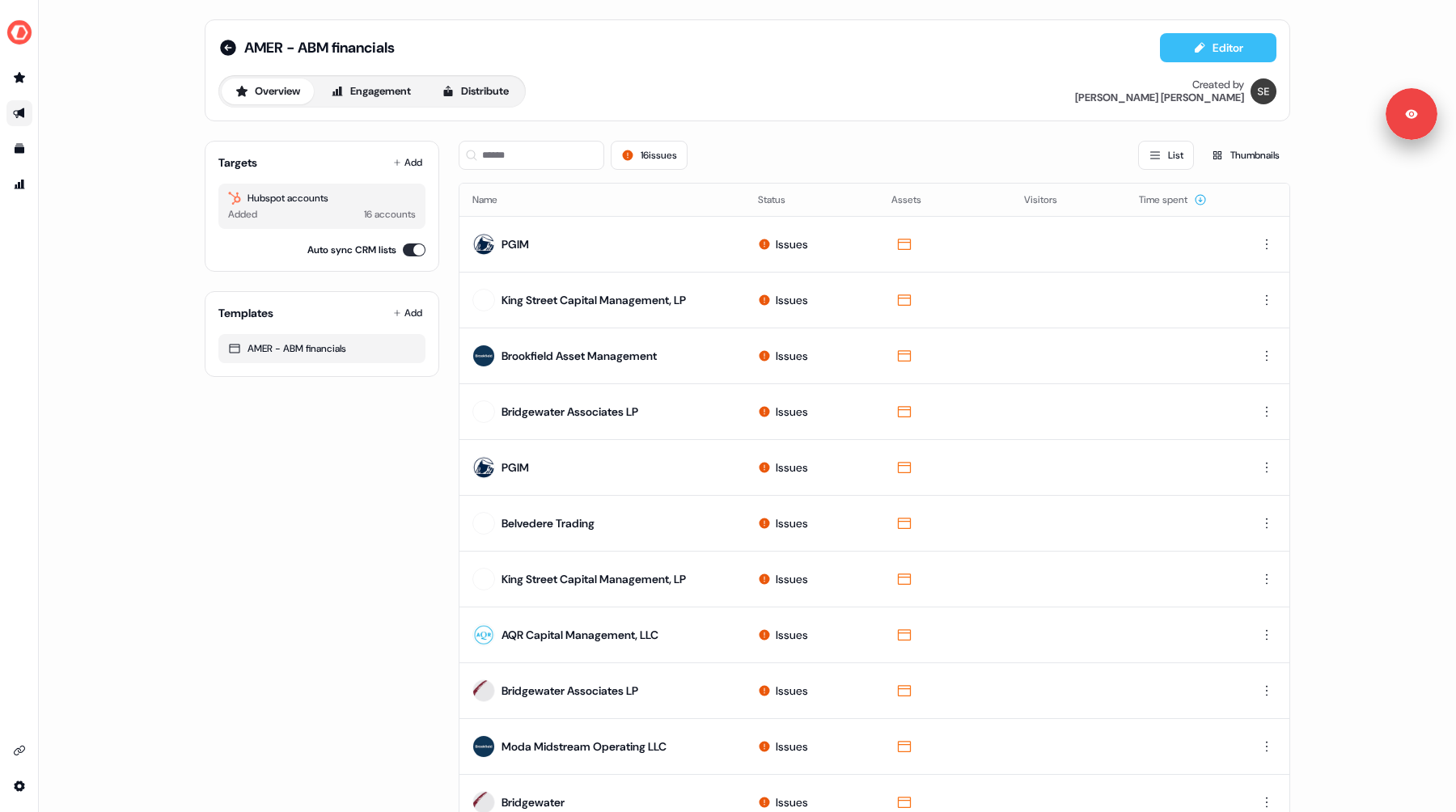
click at [1215, 42] on button "Editor" at bounding box center [1218, 47] width 116 height 29
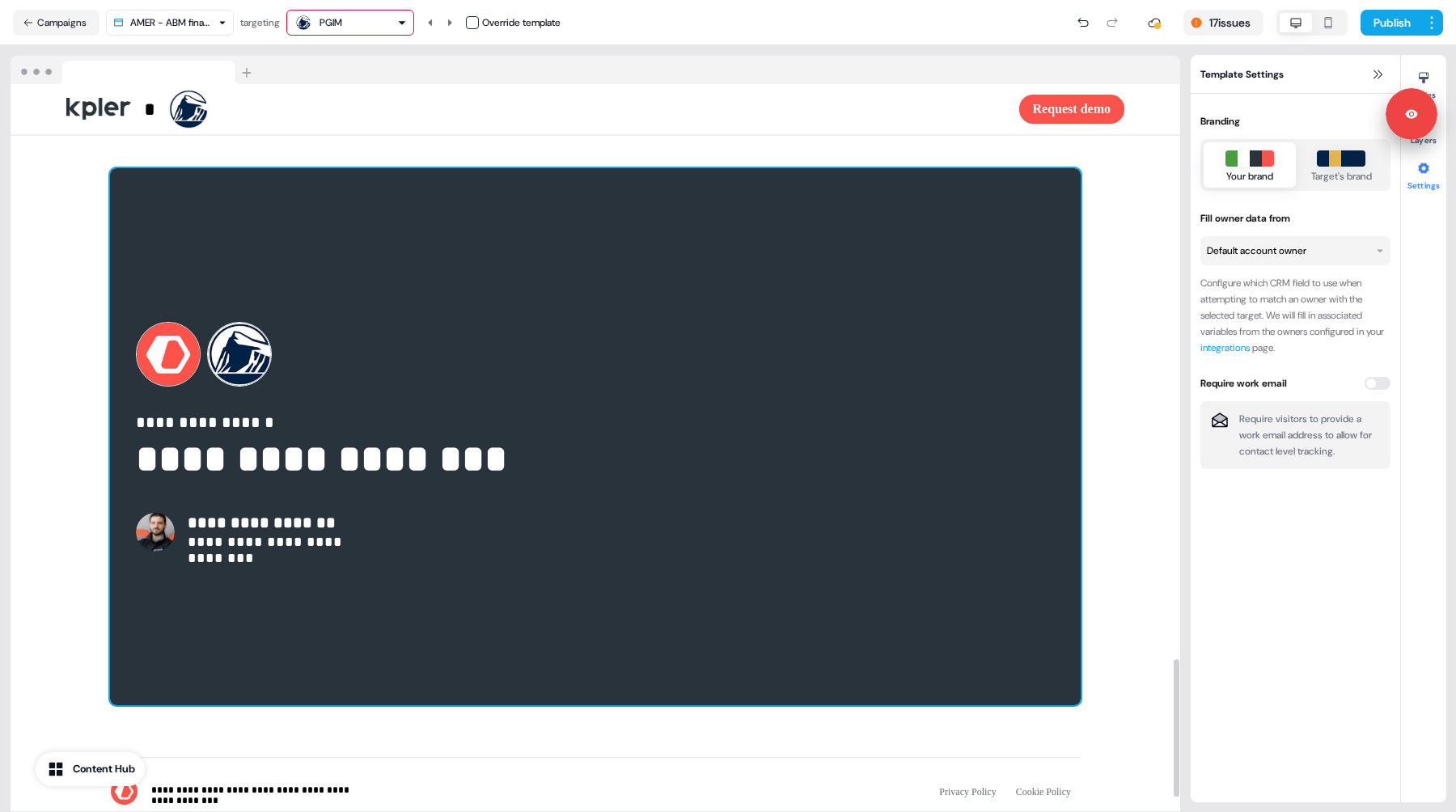
scroll to position [3031, 0]
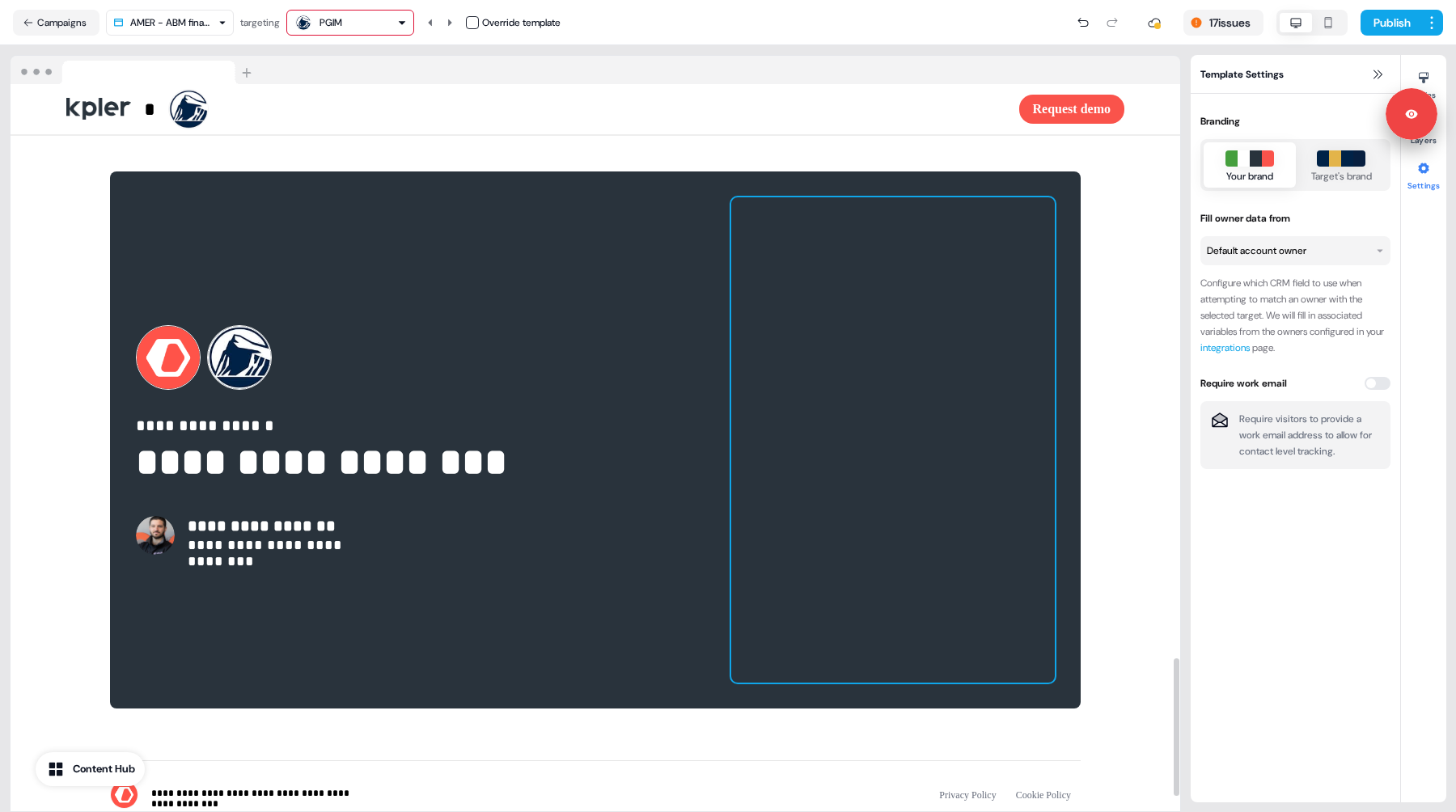
click at [859, 406] on div at bounding box center [893, 440] width 323 height 485
click at [1429, 85] on div at bounding box center [1423, 77] width 26 height 26
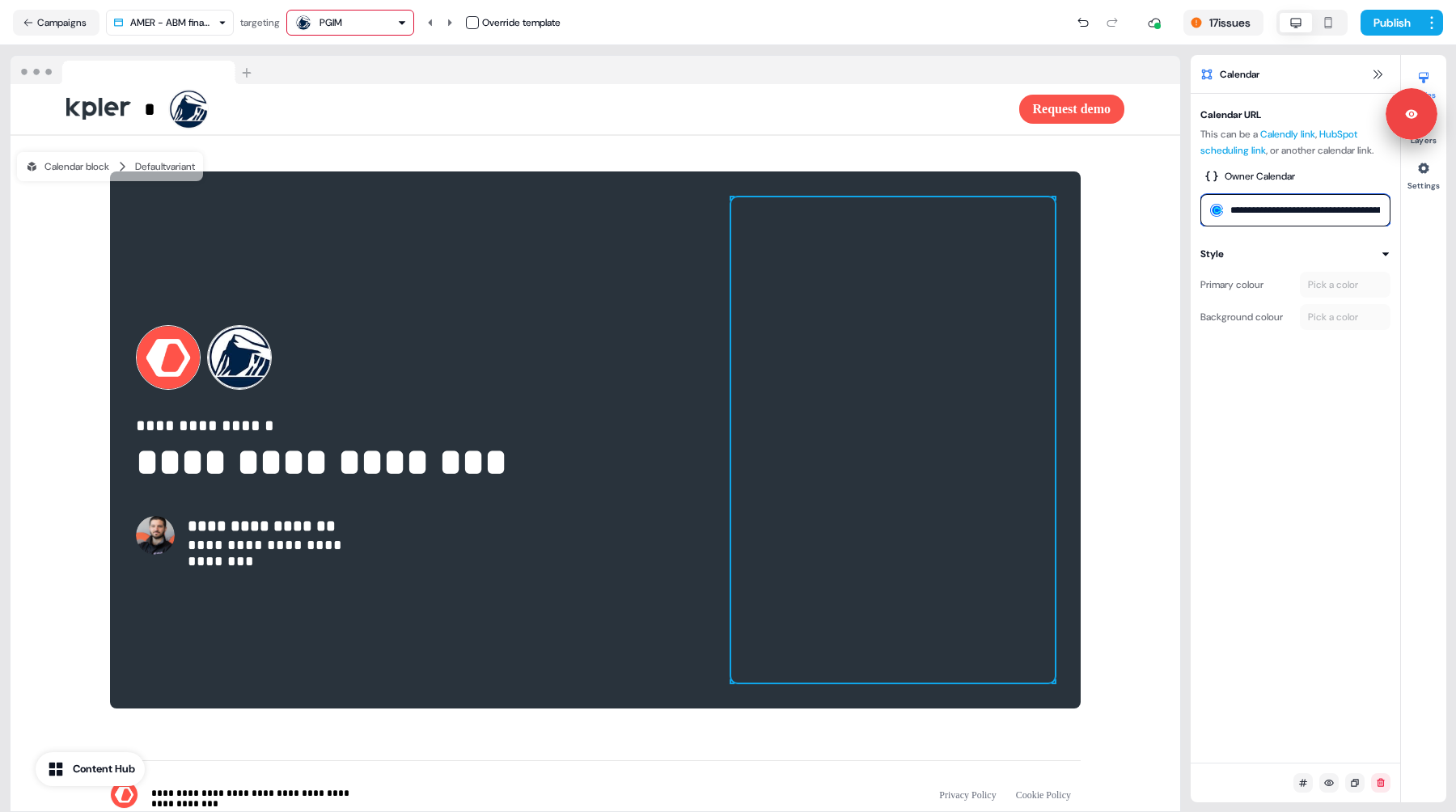
click at [1277, 213] on input "**********" at bounding box center [1295, 210] width 190 height 32
click at [59, 21] on button "Campaigns" at bounding box center [55, 22] width 87 height 26
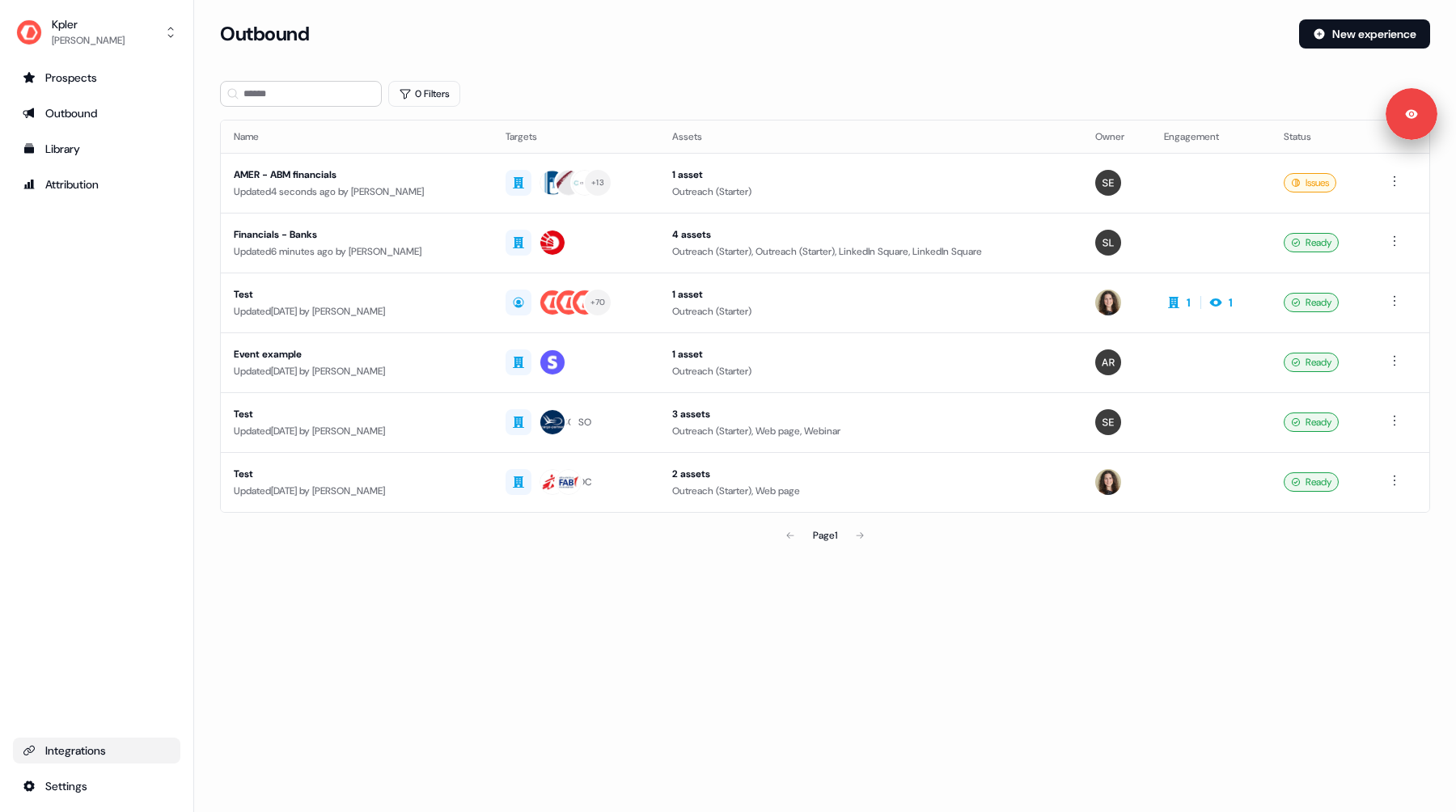
click at [73, 762] on link "Integrations" at bounding box center [96, 750] width 168 height 26
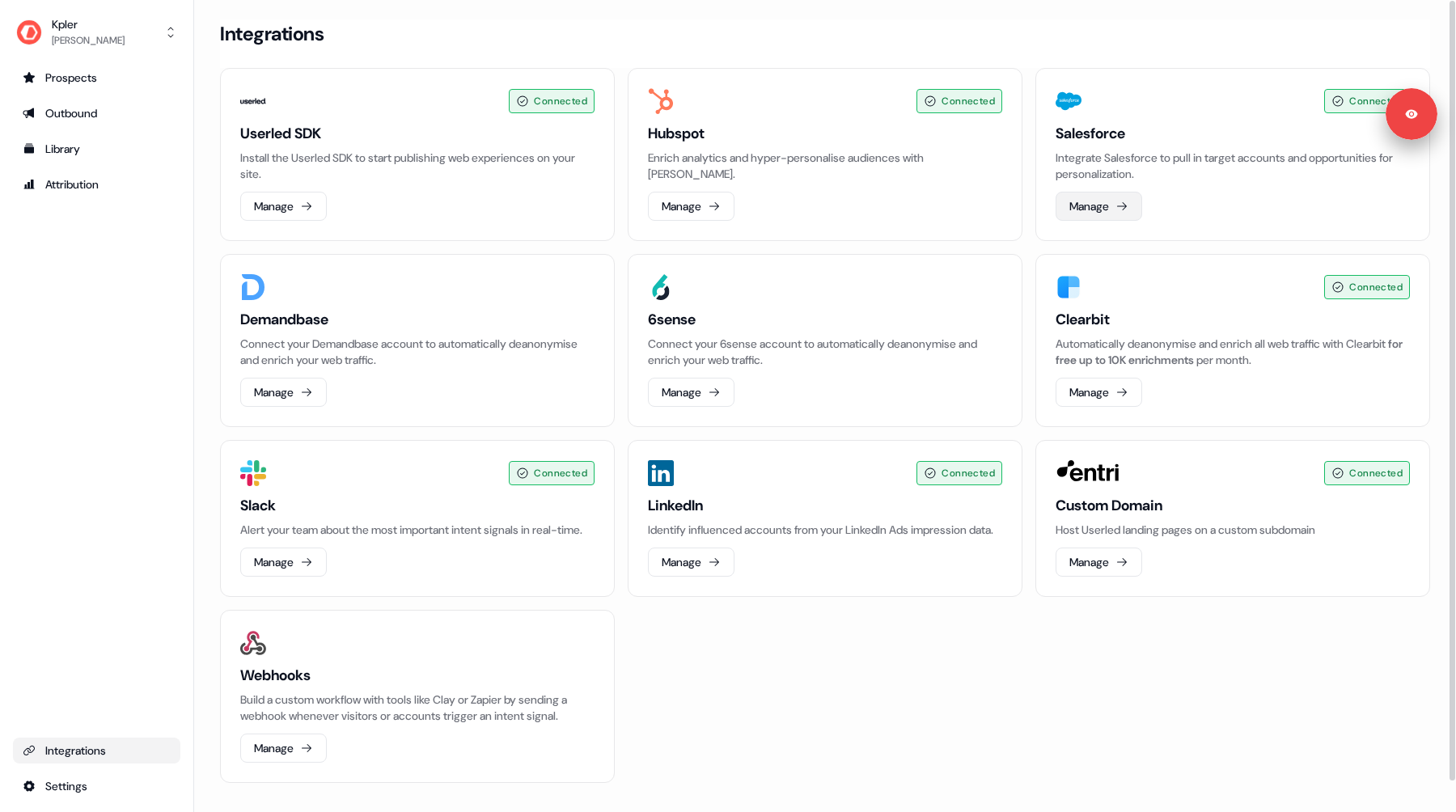
click at [1093, 202] on button "Manage" at bounding box center [1098, 206] width 87 height 29
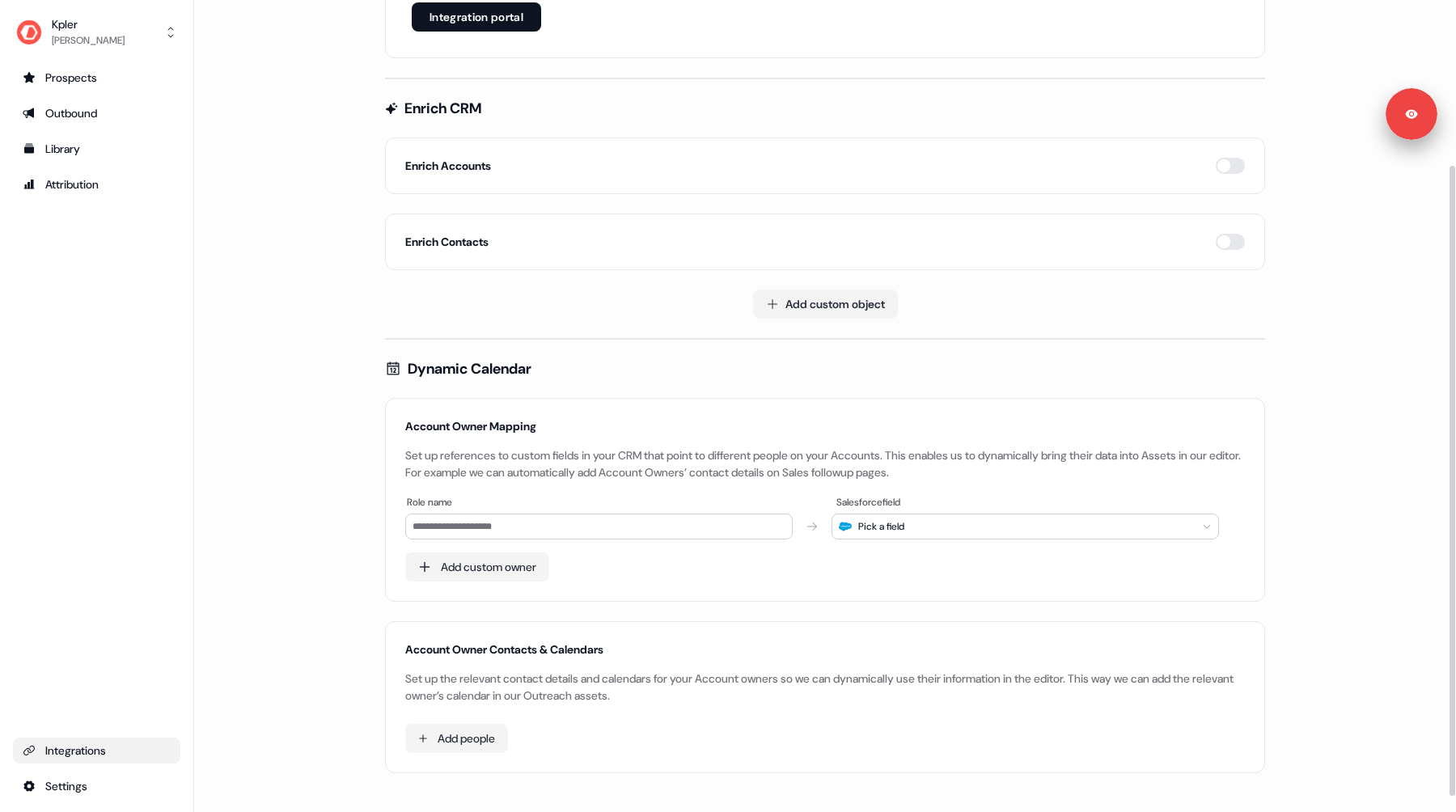
scroll to position [233, 0]
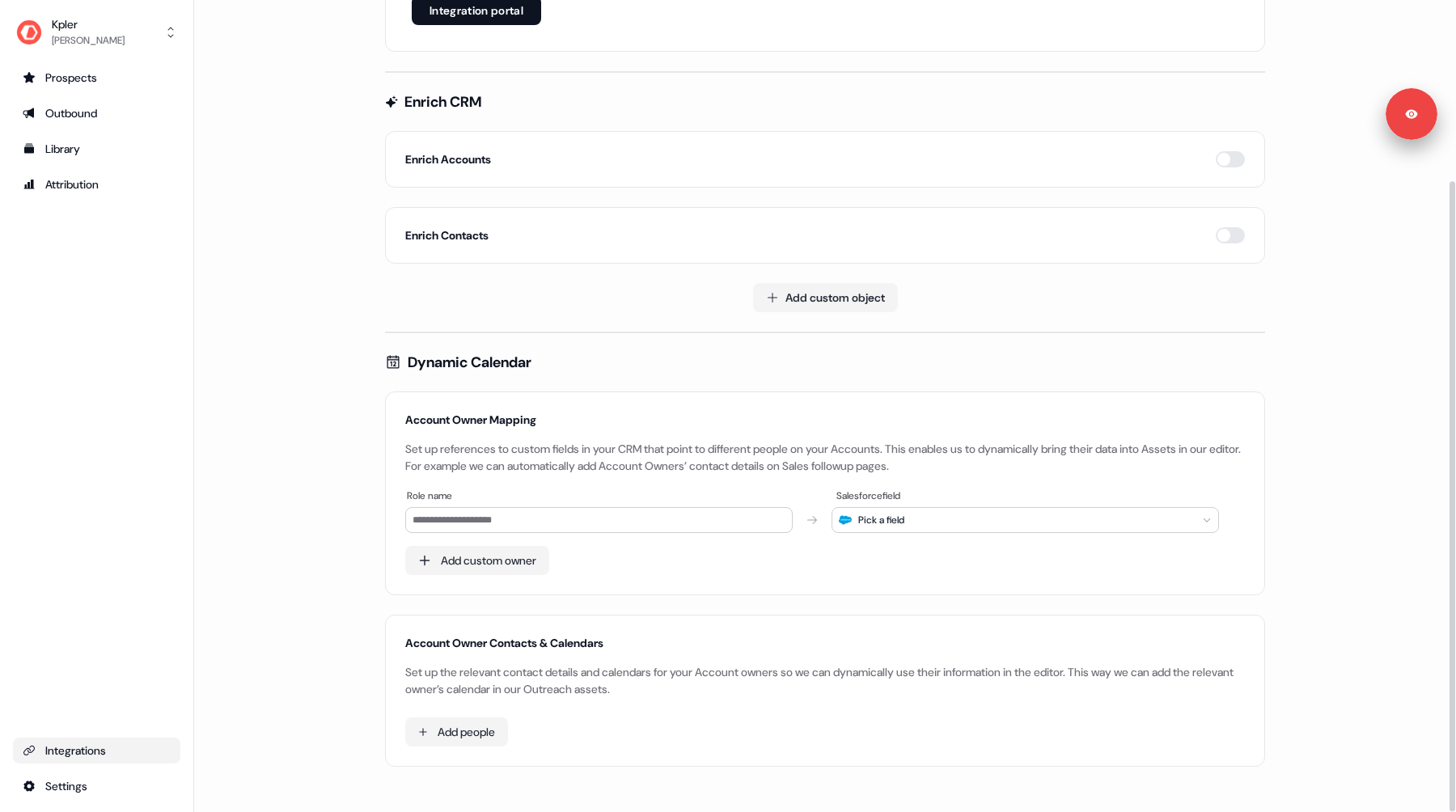
click at [99, 747] on div "Integrations" at bounding box center [96, 750] width 148 height 16
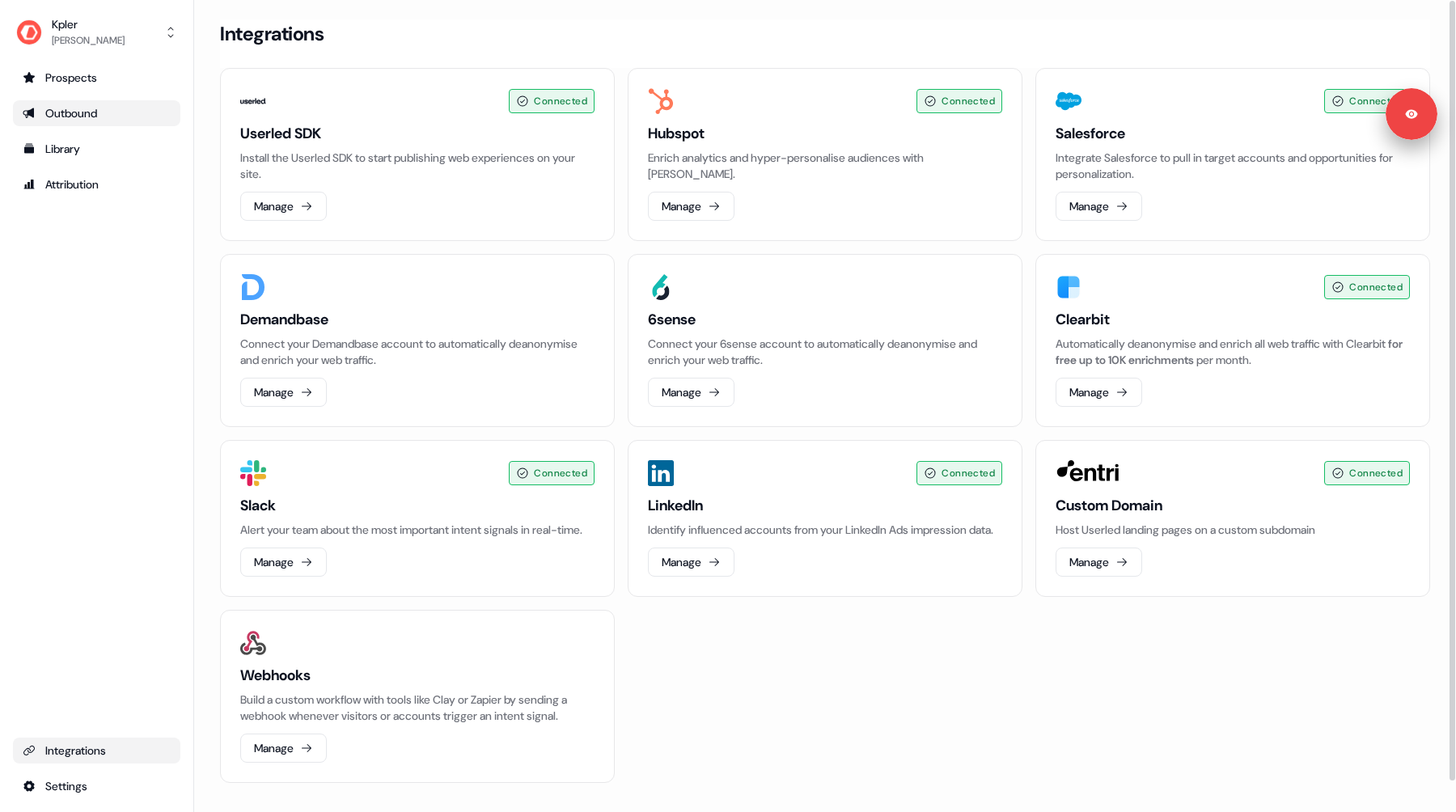
click at [66, 110] on div "Outbound" at bounding box center [96, 113] width 148 height 16
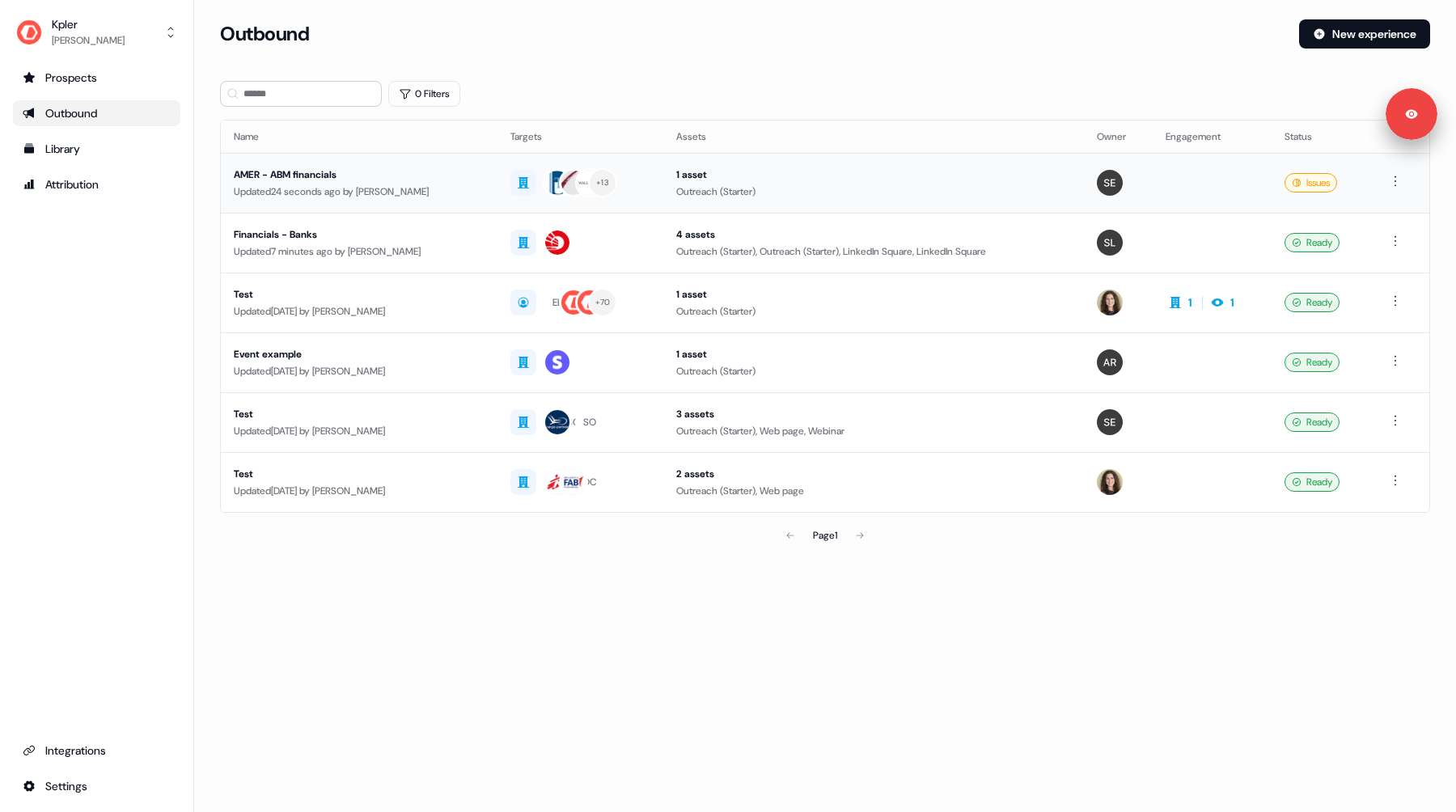
click at [448, 186] on div "Updated 24 seconds ago by Alexandra Giannelou" at bounding box center [359, 192] width 251 height 16
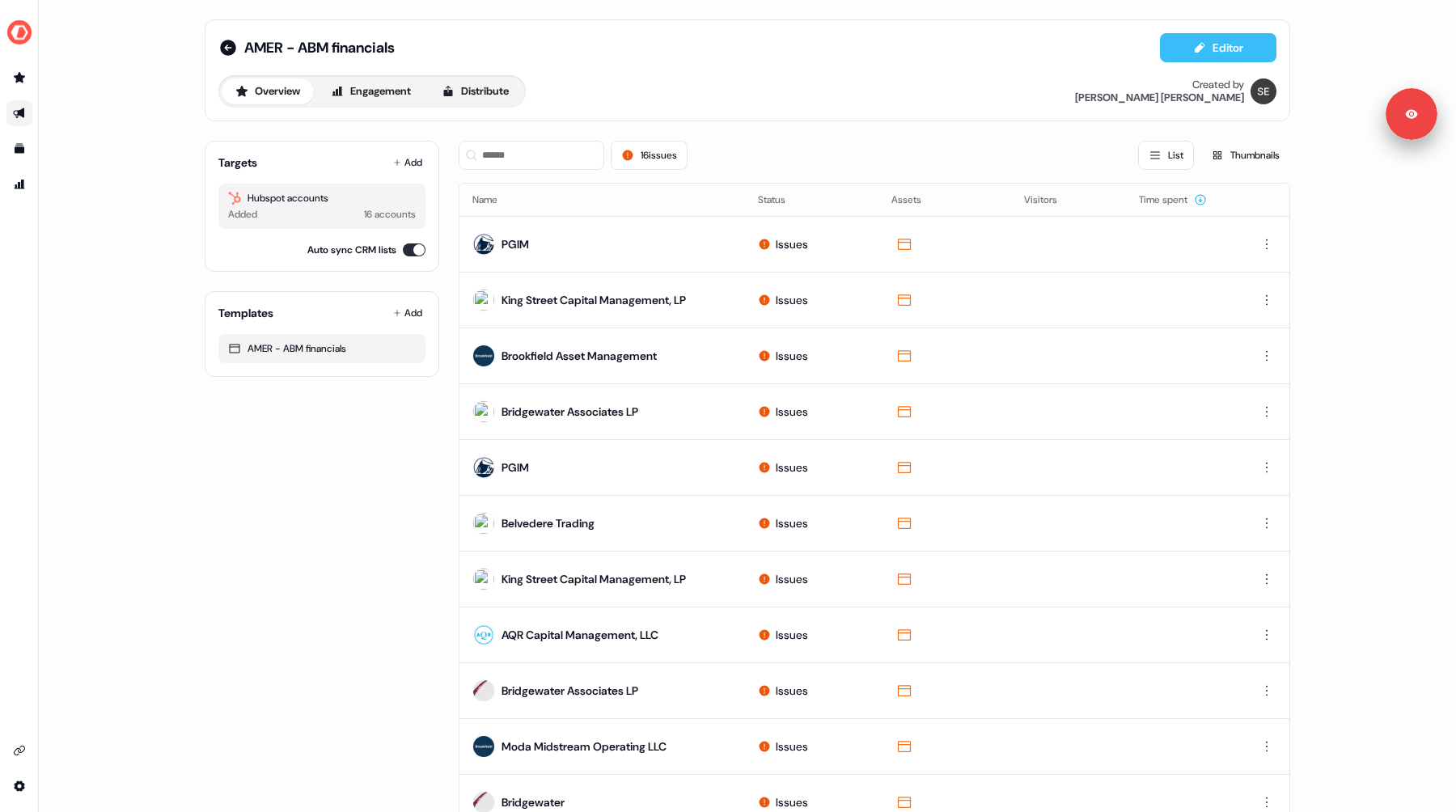
click at [1196, 60] on button "Editor" at bounding box center [1218, 47] width 116 height 29
click at [219, 50] on icon at bounding box center [229, 48] width 20 height 20
click at [221, 46] on icon at bounding box center [228, 47] width 16 height 16
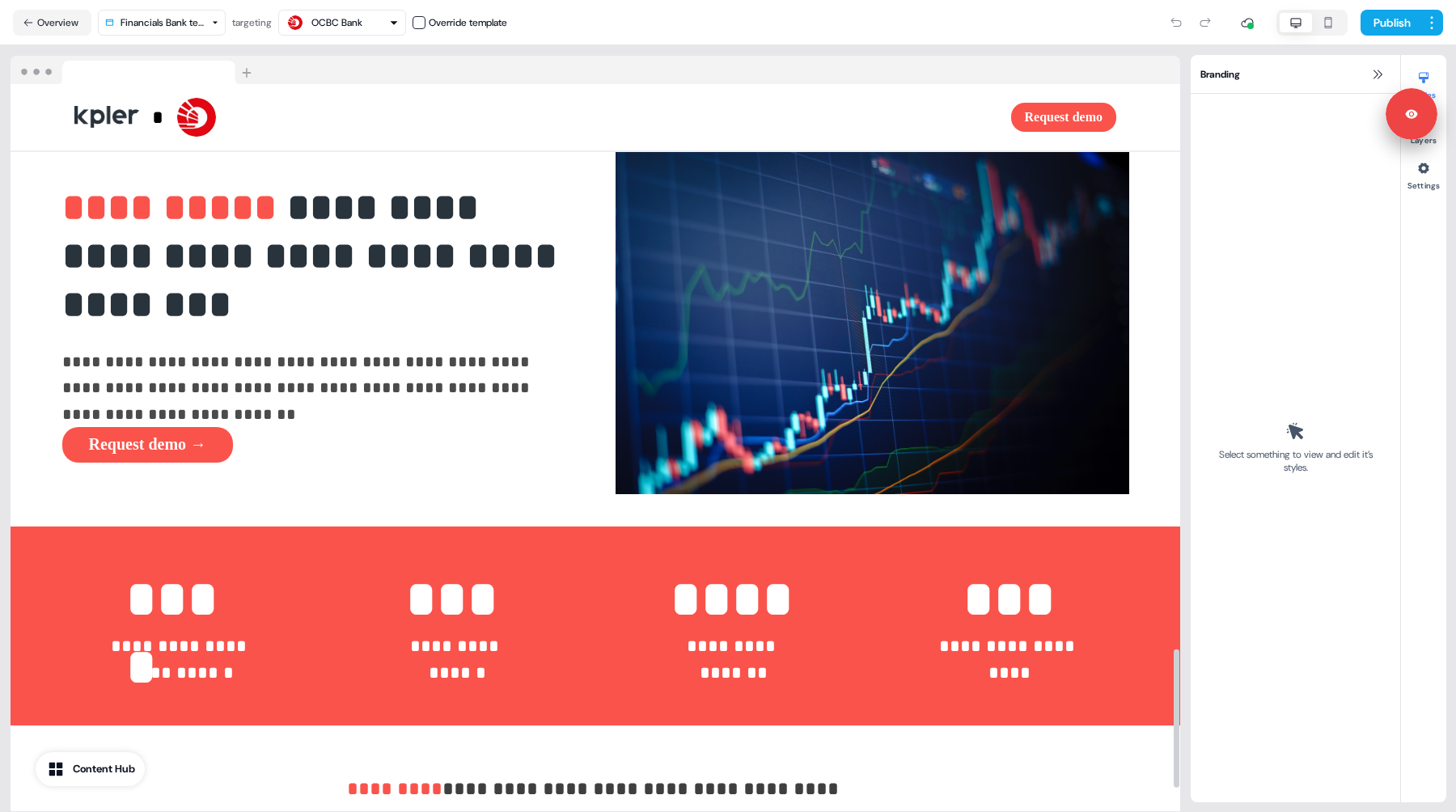
scroll to position [2958, 0]
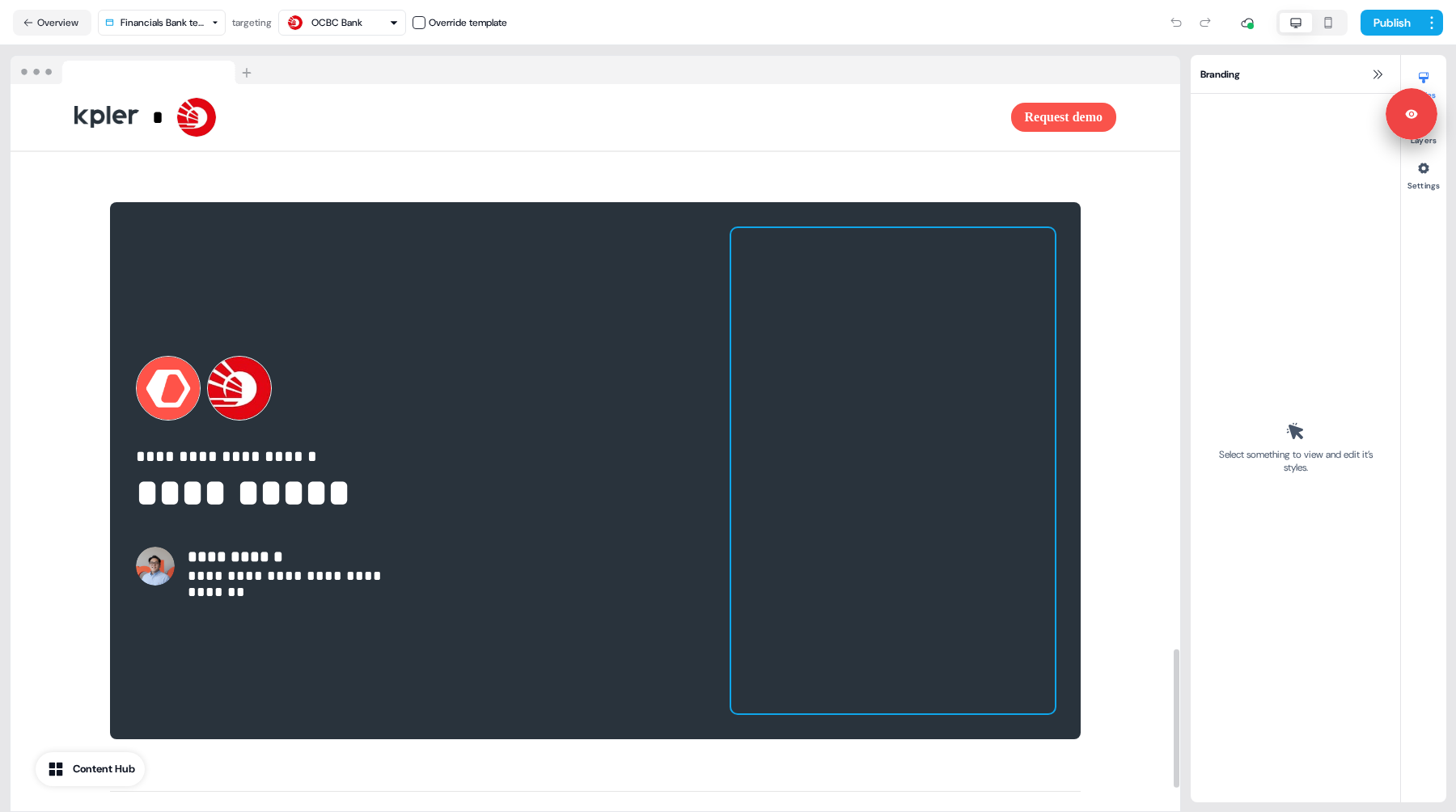
click at [881, 369] on div at bounding box center [893, 471] width 323 height 485
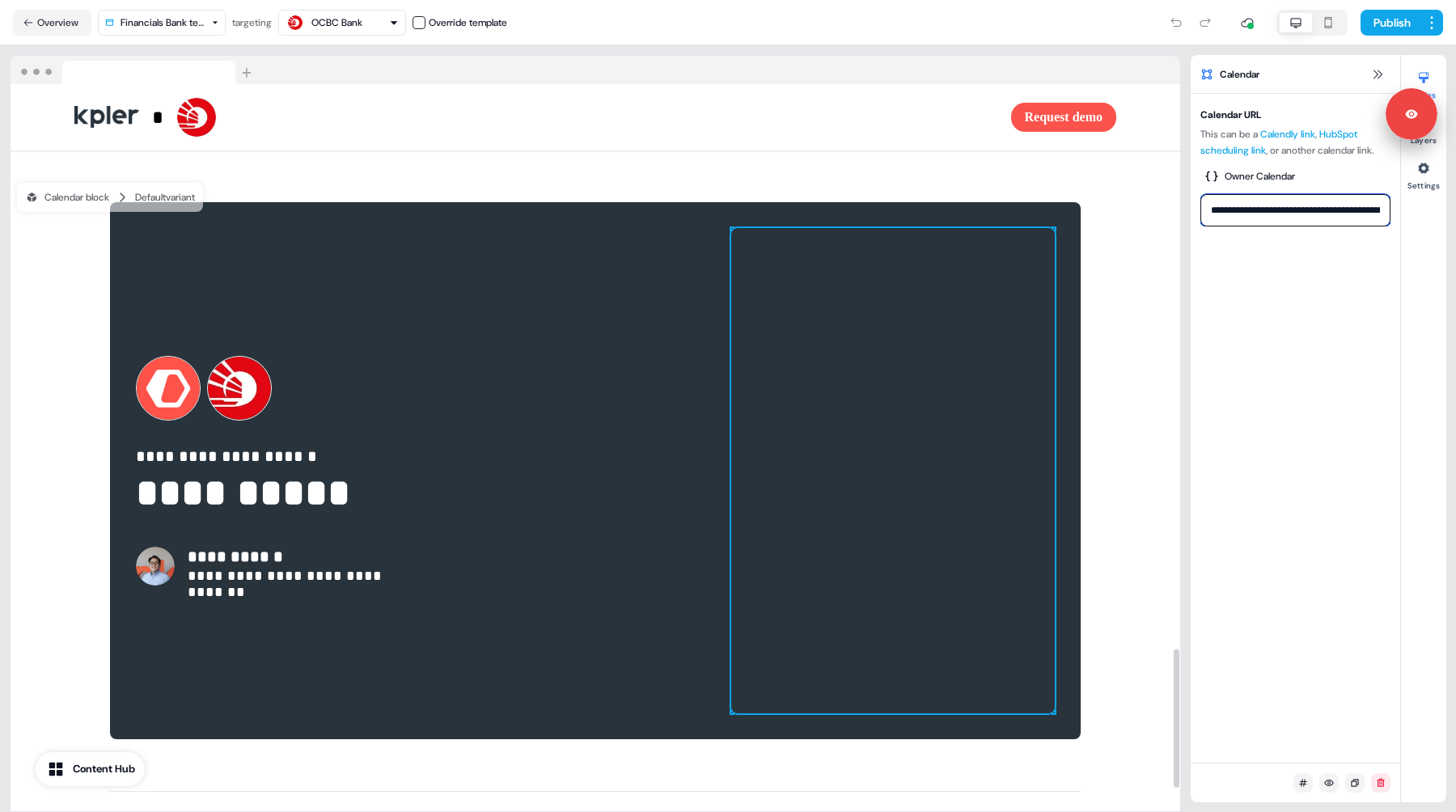
click at [1289, 210] on input "**********" at bounding box center [1295, 210] width 190 height 32
click at [896, 339] on div at bounding box center [893, 471] width 323 height 485
click at [1285, 205] on input "**********" at bounding box center [1295, 210] width 190 height 32
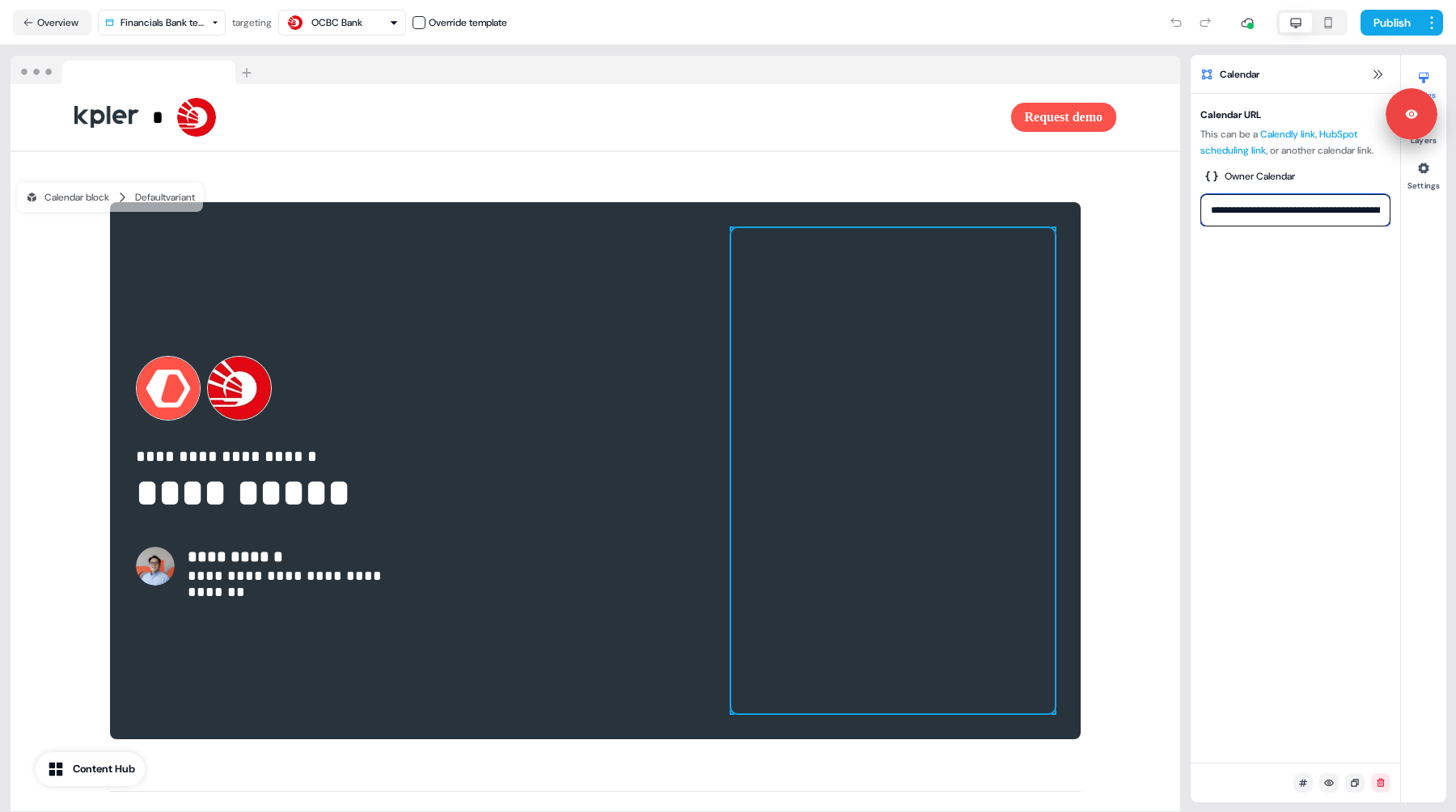
click at [1285, 205] on input "**********" at bounding box center [1295, 210] width 190 height 32
click at [1272, 211] on input "**********" at bounding box center [1295, 210] width 190 height 32
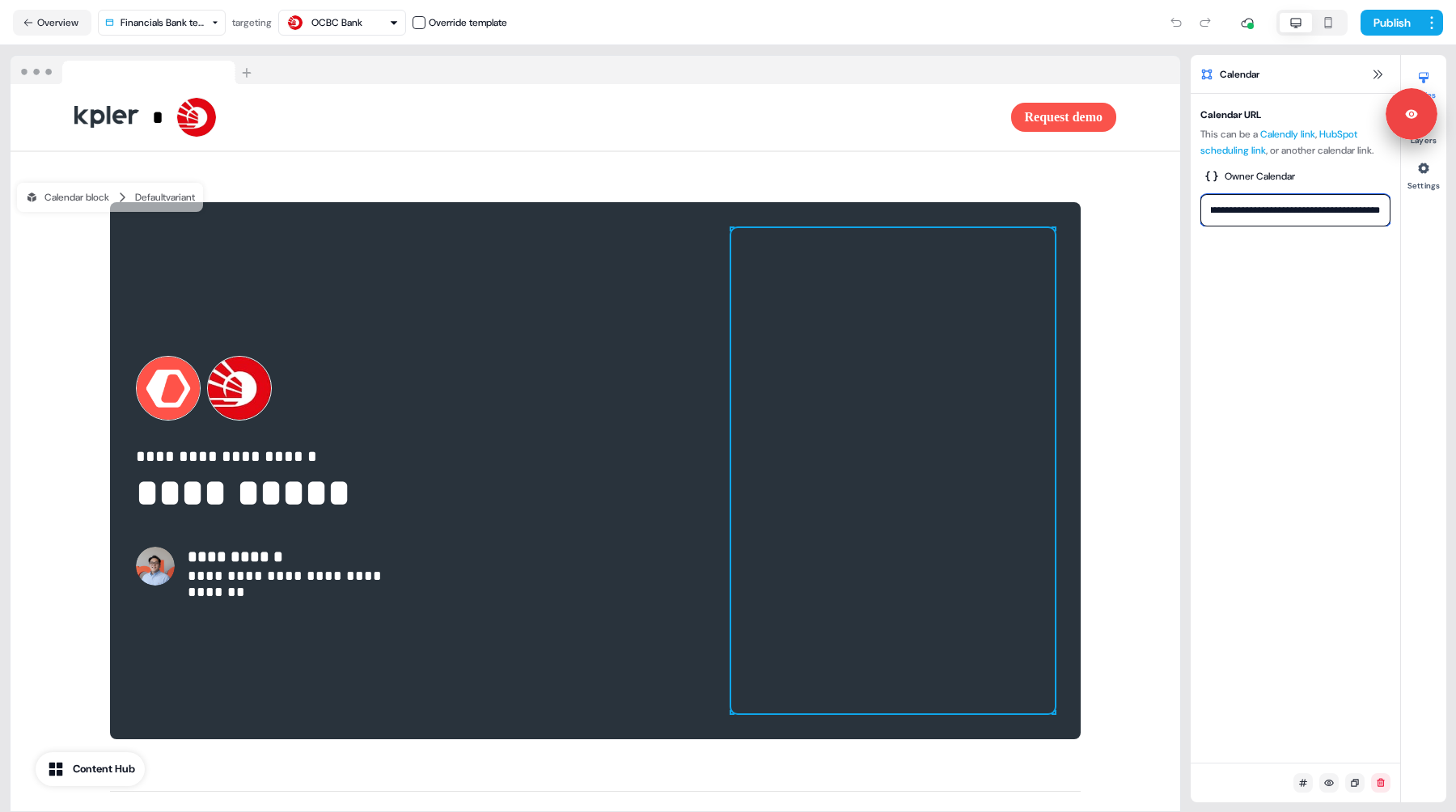
click at [1272, 211] on input "**********" at bounding box center [1295, 210] width 190 height 32
click at [1229, 210] on input "**********" at bounding box center [1295, 210] width 190 height 32
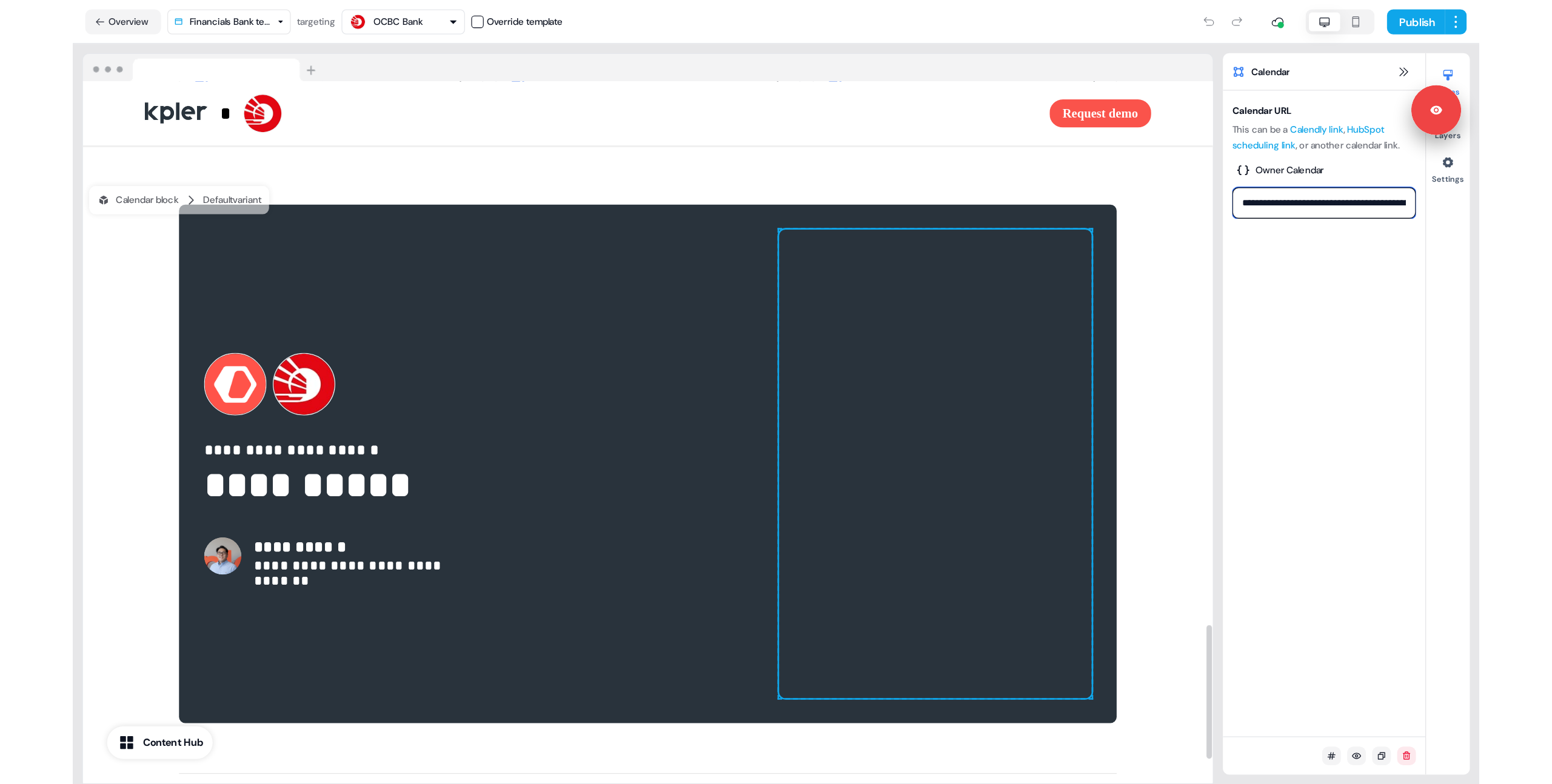
scroll to position [2235, 0]
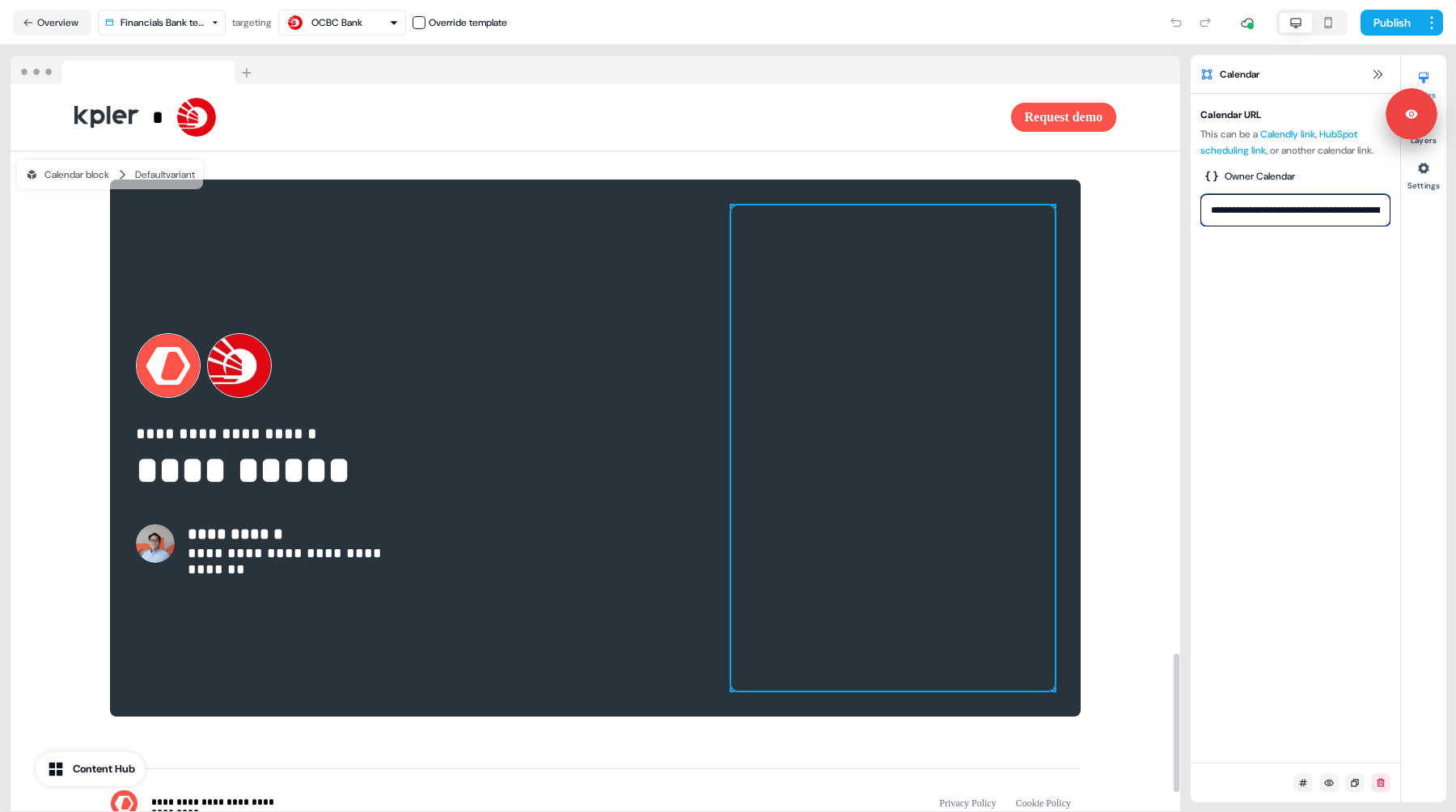
click at [1302, 211] on input "**********" at bounding box center [1295, 210] width 190 height 32
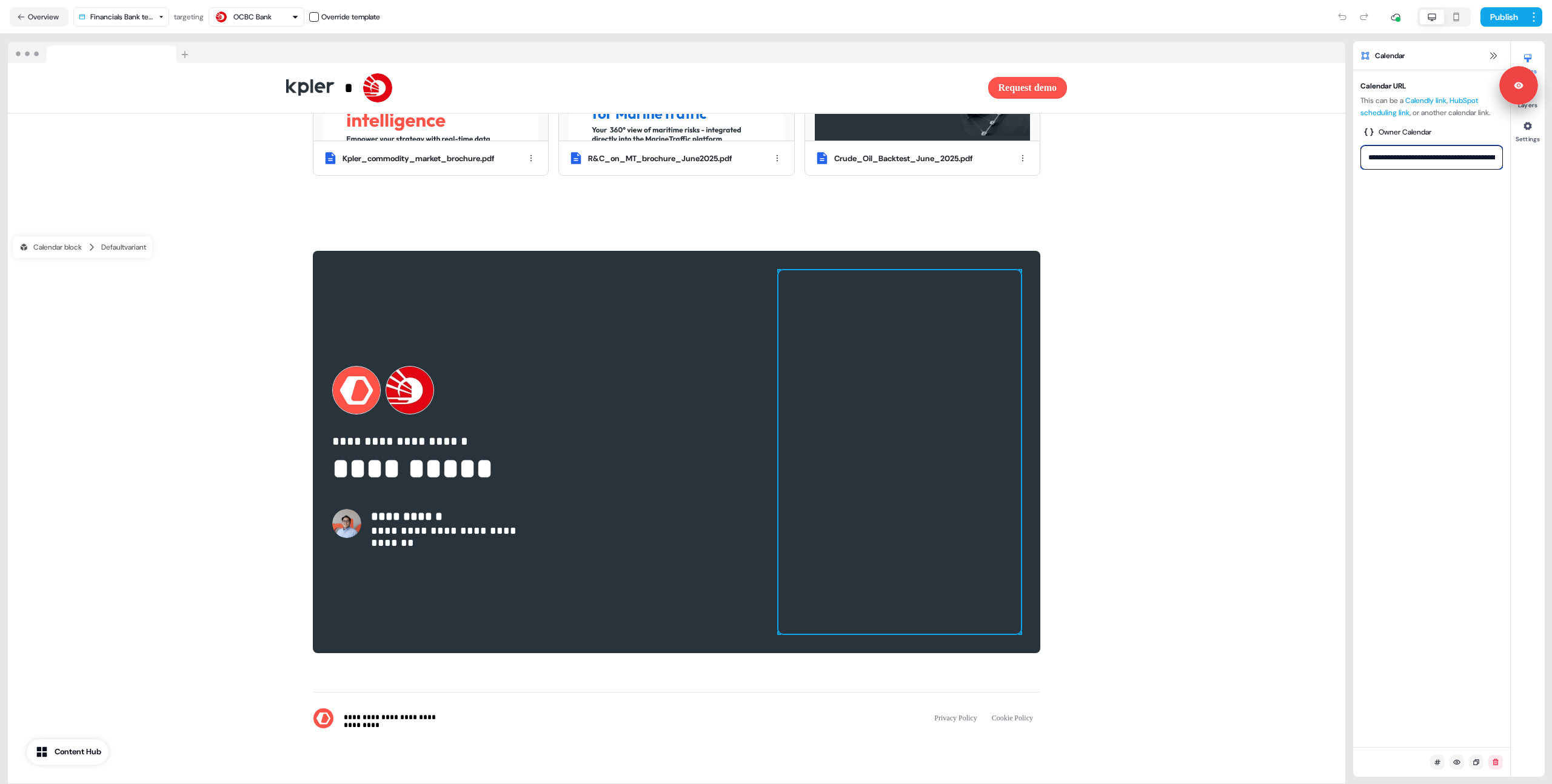
scroll to position [2133, 0]
click at [903, 320] on div at bounding box center [899, 452] width 242 height 364
drag, startPoint x: 1371, startPoint y: 161, endPoint x: 1539, endPoint y: 158, distance: 168.0
click at [1090, 158] on div "**********" at bounding box center [1448, 409] width 191 height 736
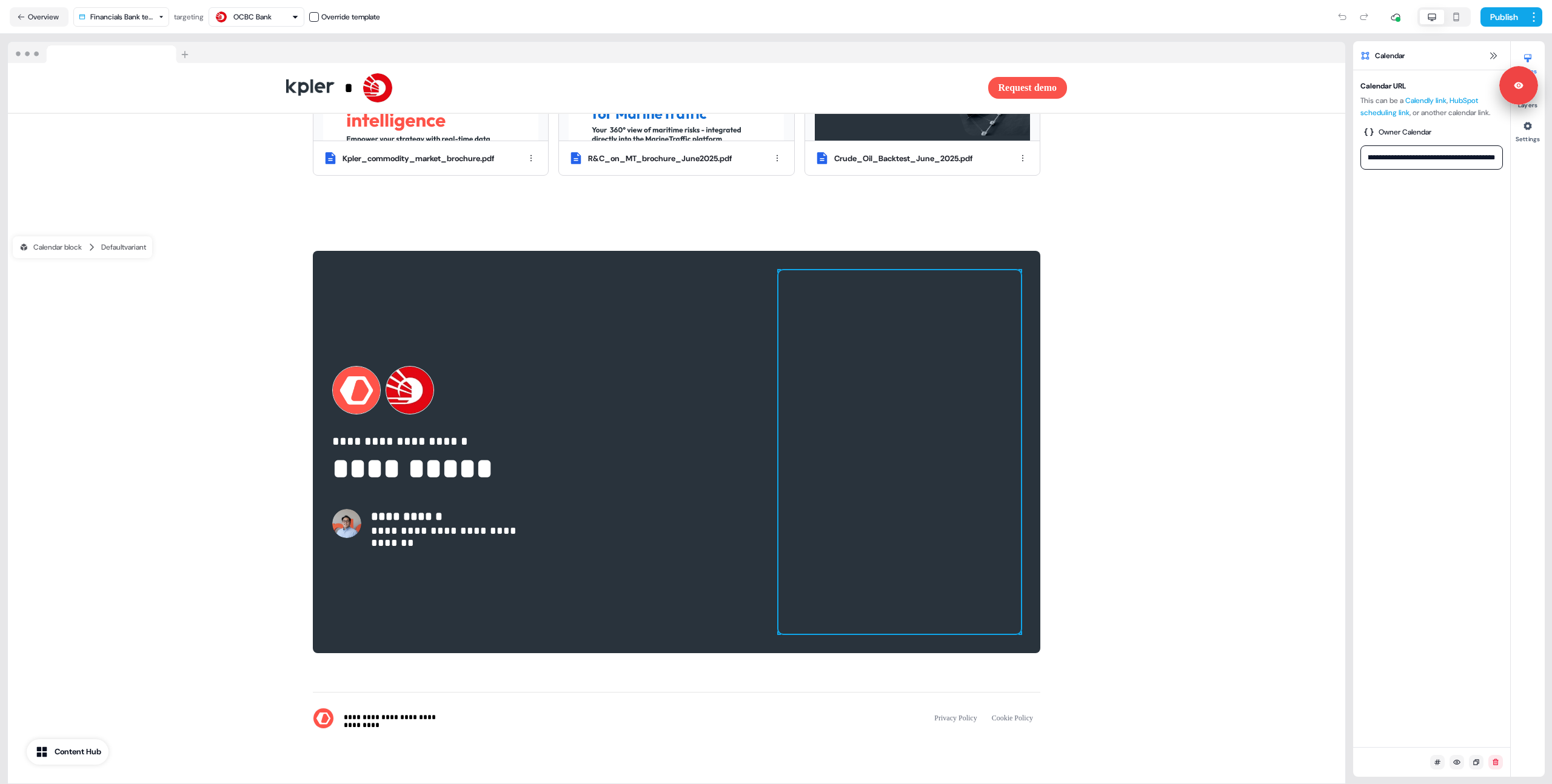
scroll to position [0, 0]
click at [1090, 276] on div "**********" at bounding box center [1431, 409] width 157 height 677
drag, startPoint x: 1442, startPoint y: 191, endPoint x: 1433, endPoint y: 179, distance: 15.0
click at [1090, 191] on div "**********" at bounding box center [1431, 409] width 157 height 677
drag, startPoint x: 39, startPoint y: 14, endPoint x: 57, endPoint y: 35, distance: 27.7
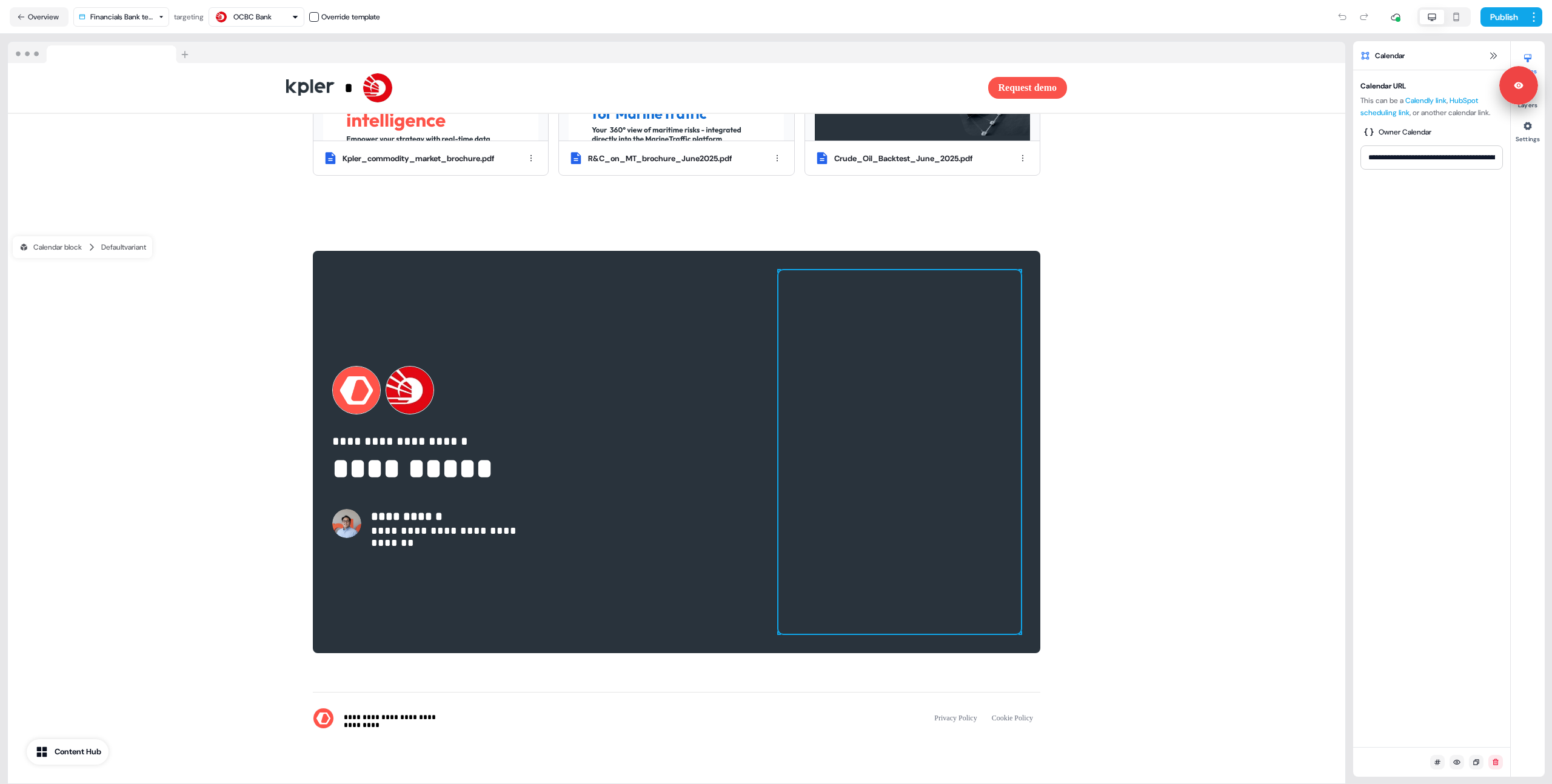
click at [57, 35] on section "**********" at bounding box center [776, 392] width 1552 height 784
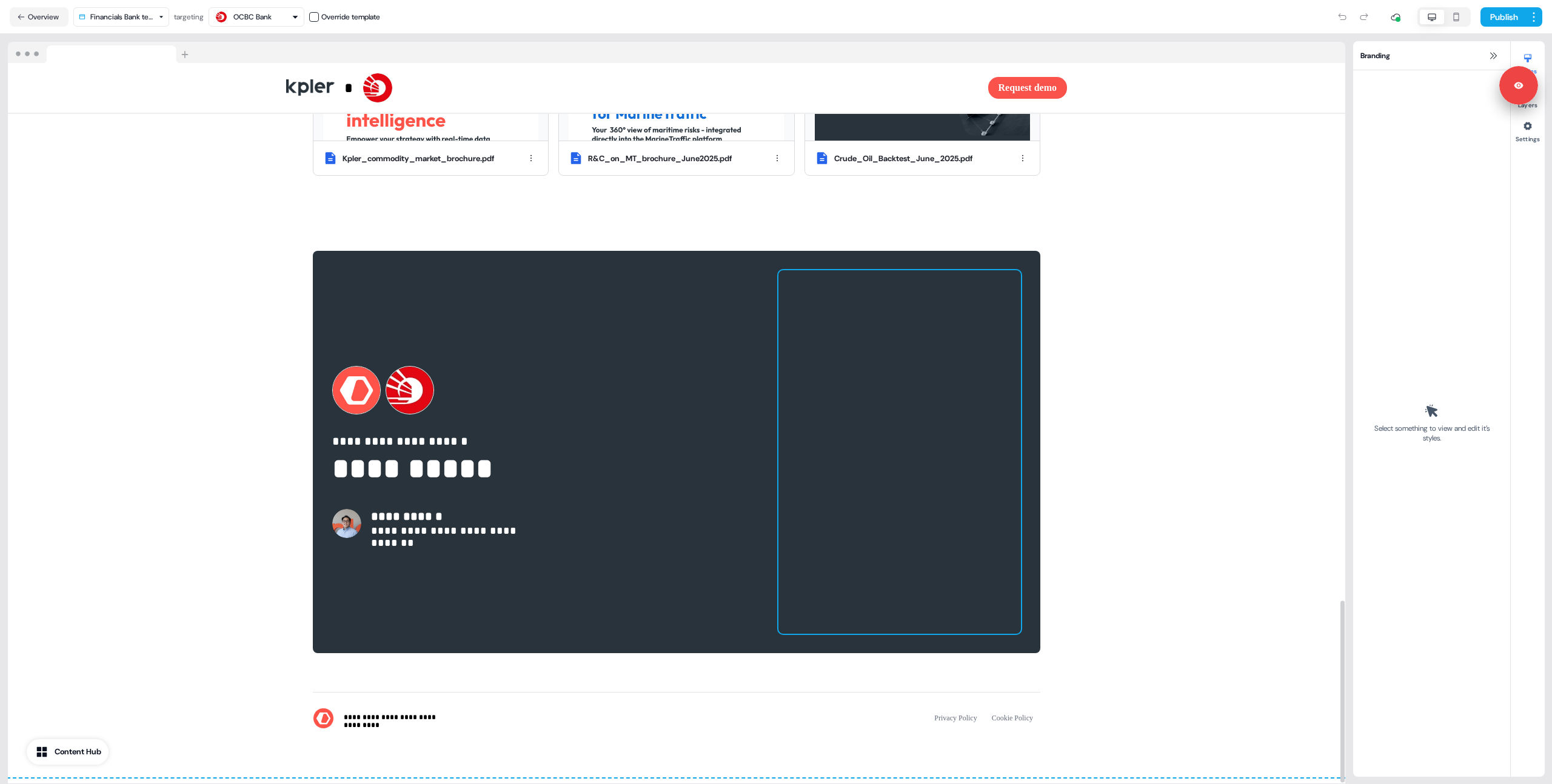
click at [914, 322] on div at bounding box center [899, 452] width 242 height 364
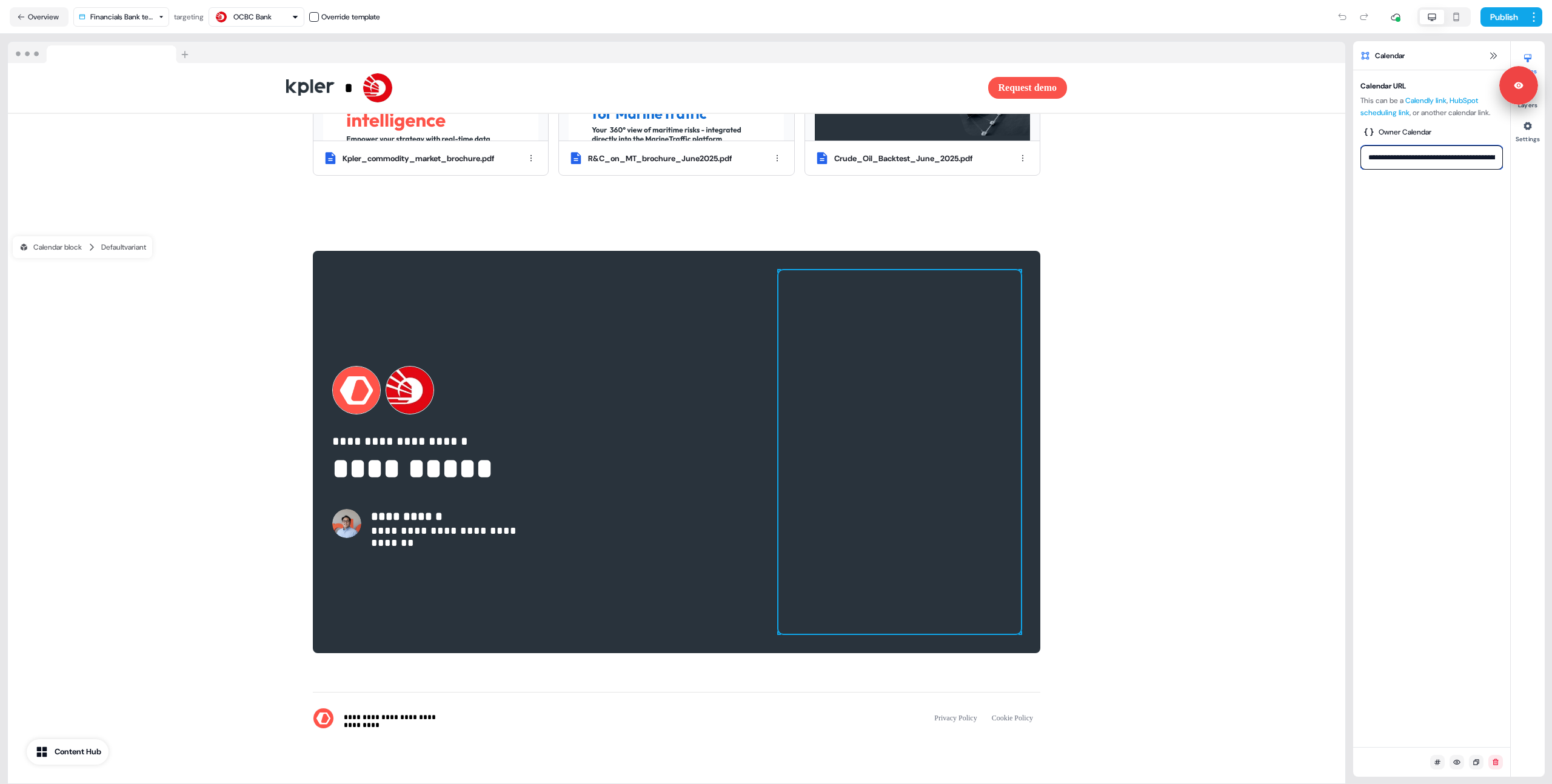
scroll to position [0, 62]
drag, startPoint x: 1454, startPoint y: 157, endPoint x: 1545, endPoint y: 157, distance: 91.0
click at [1090, 157] on section "**********" at bounding box center [776, 409] width 1552 height 751
click at [44, 15] on button "Overview" at bounding box center [39, 17] width 59 height 19
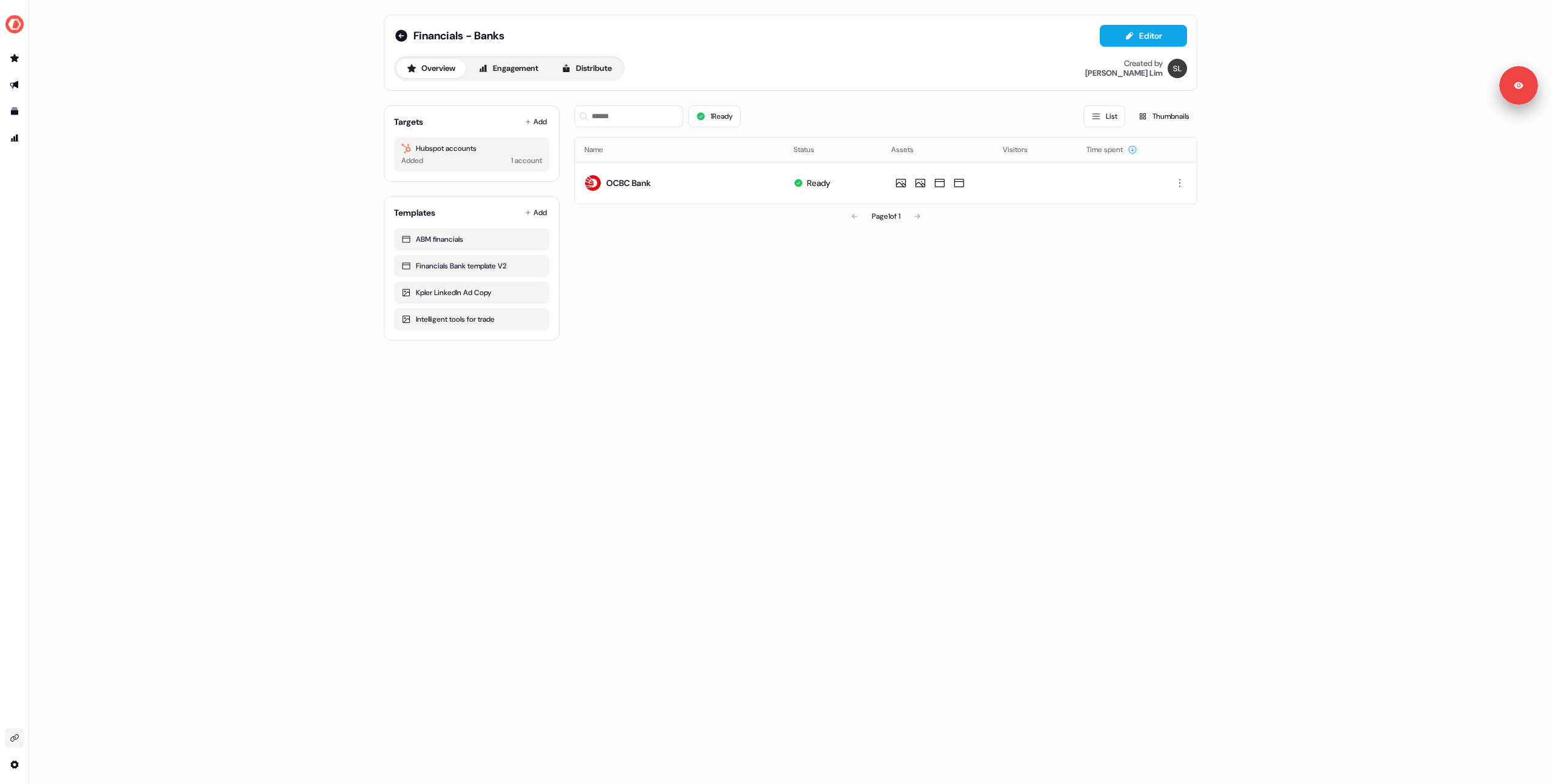
click at [10, 608] on link "Go to integrations" at bounding box center [14, 738] width 19 height 19
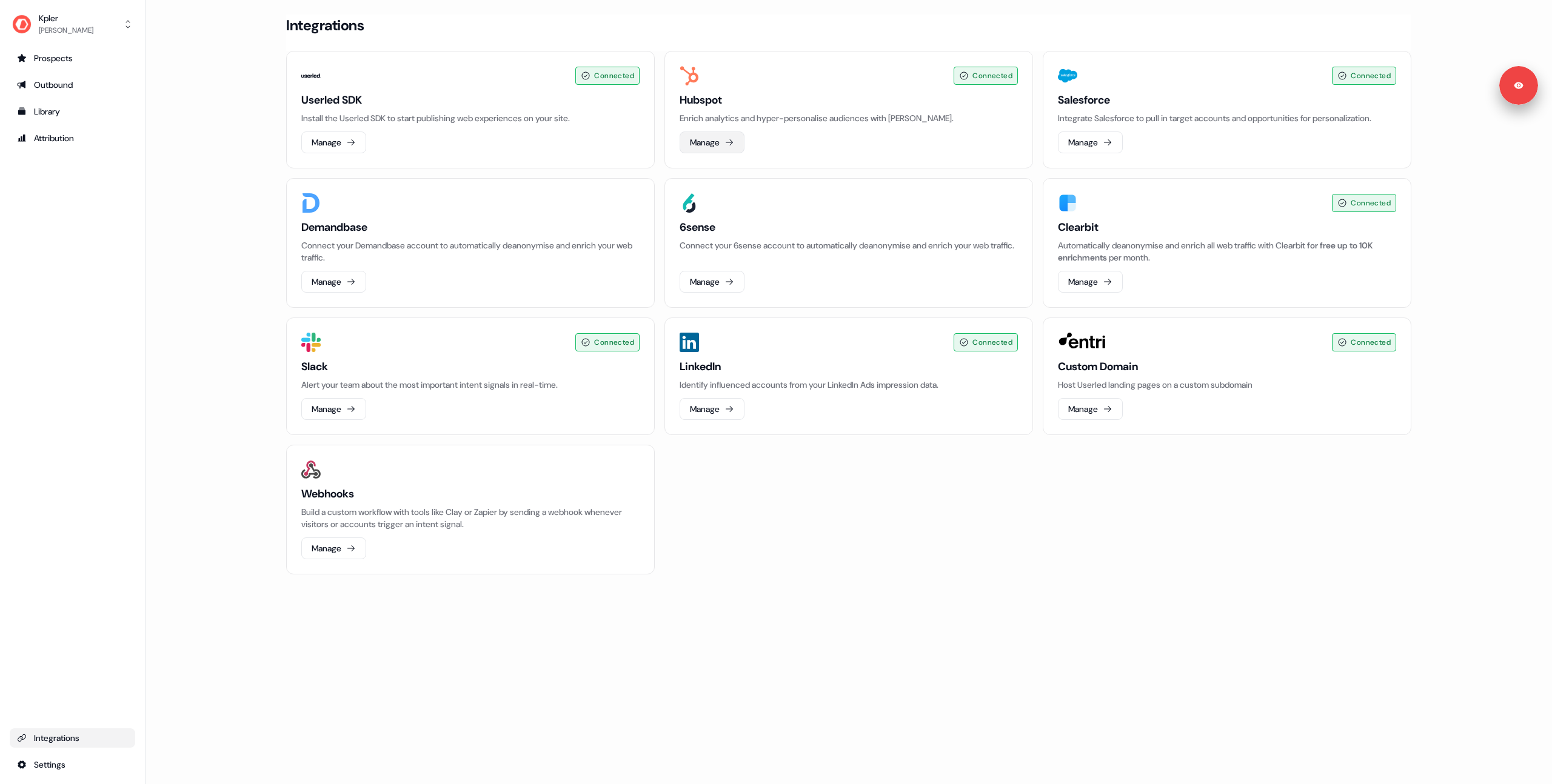
click at [729, 142] on icon at bounding box center [729, 142] width 9 height 9
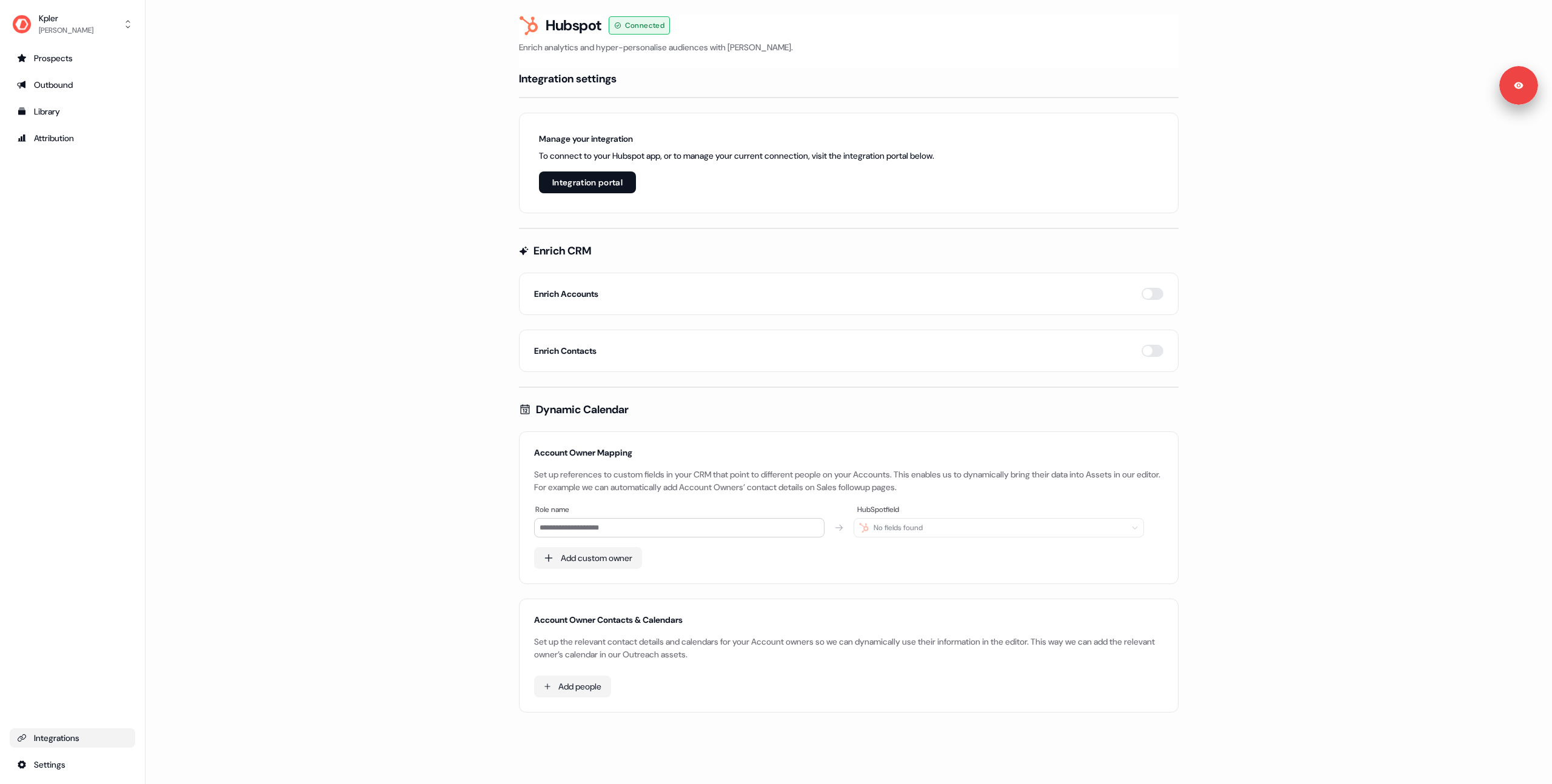
click at [569, 608] on html "For the best experience switch devices to a bigger screen. Go to [DOMAIN_NAME] …" at bounding box center [776, 392] width 1552 height 784
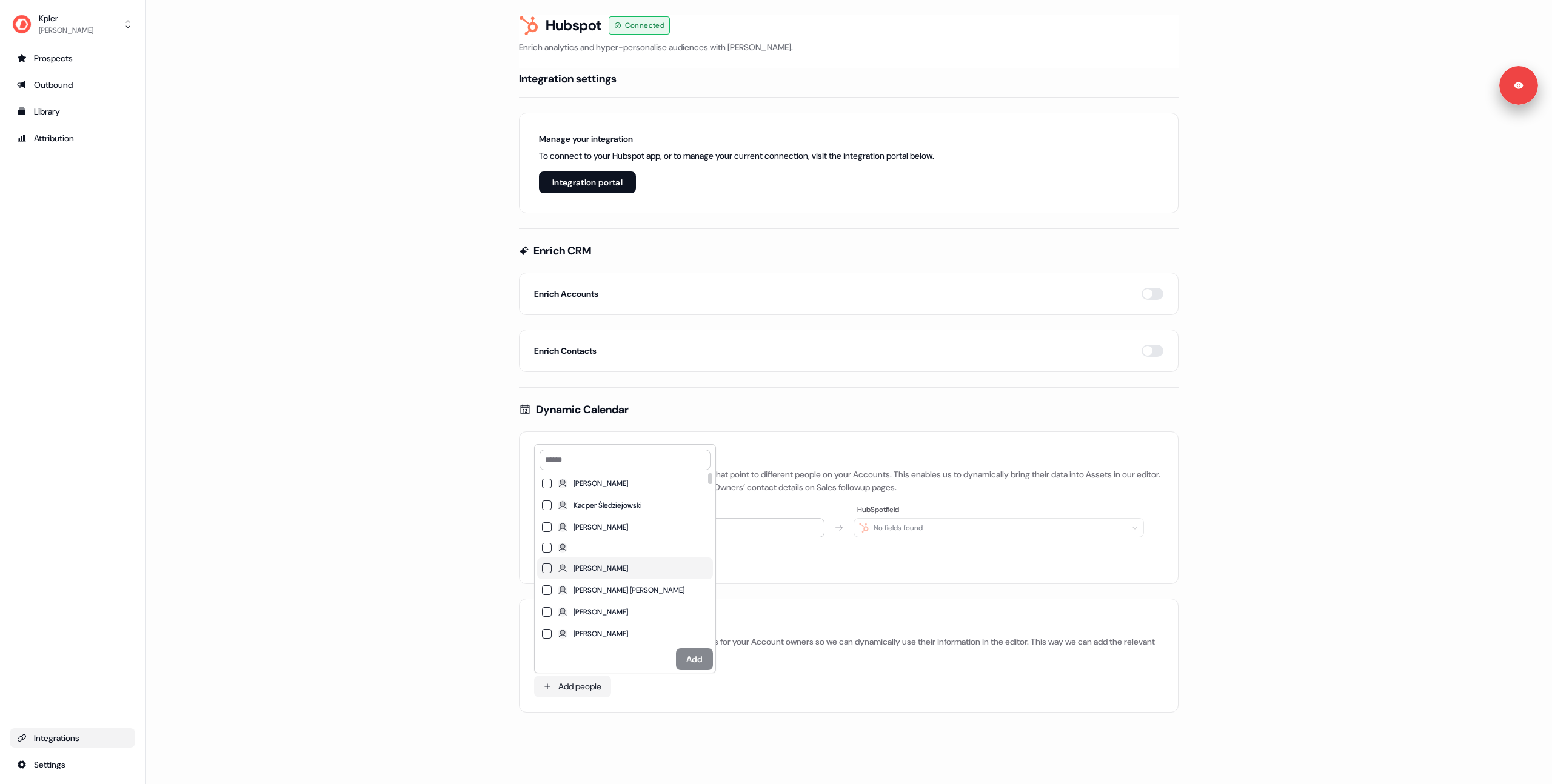
click at [540, 565] on label "[PERSON_NAME]" at bounding box center [625, 569] width 176 height 22
click at [542, 565] on button "[PERSON_NAME]" at bounding box center [547, 569] width 9 height 9
drag, startPoint x: 681, startPoint y: 662, endPoint x: 674, endPoint y: 663, distance: 7.1
click at [681, 608] on button "Add" at bounding box center [694, 659] width 37 height 22
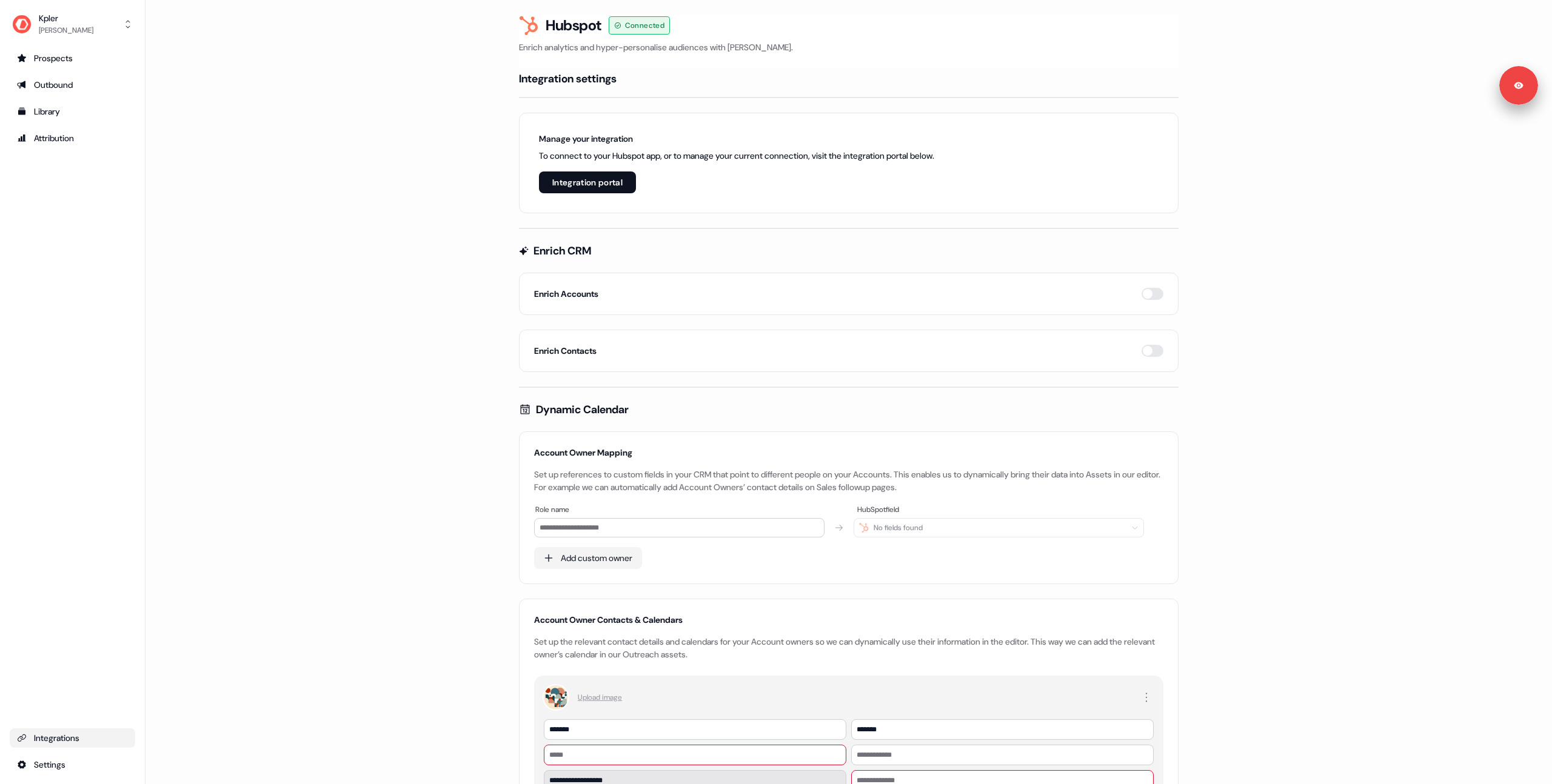
scroll to position [97, 0]
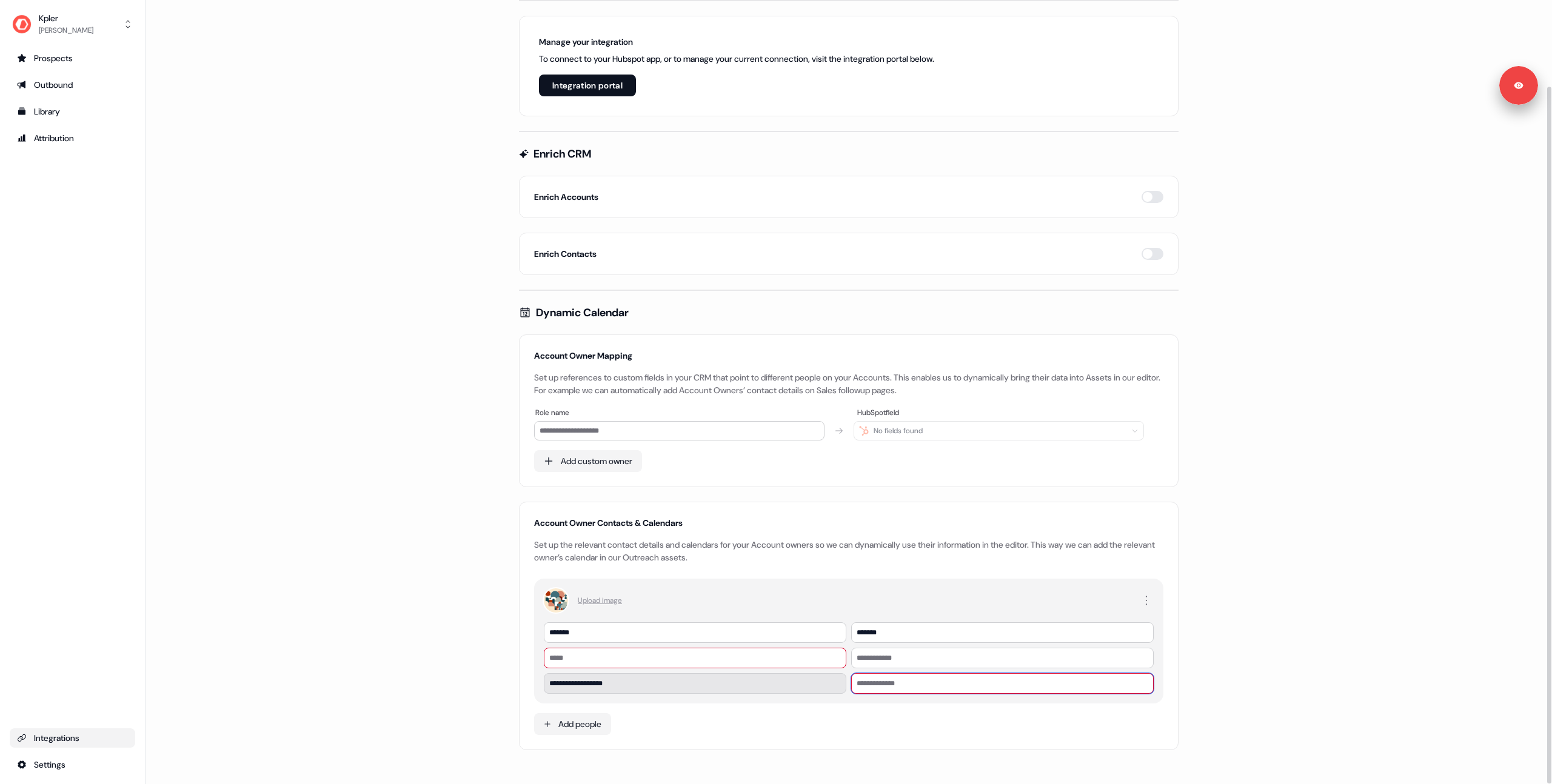
drag, startPoint x: 893, startPoint y: 687, endPoint x: 886, endPoint y: 686, distance: 7.1
click at [886, 608] on input at bounding box center [1002, 684] width 302 height 21
click at [369, 608] on main "**********" at bounding box center [848, 351] width 1406 height 867
click at [364, 176] on main "**********" at bounding box center [848, 351] width 1406 height 867
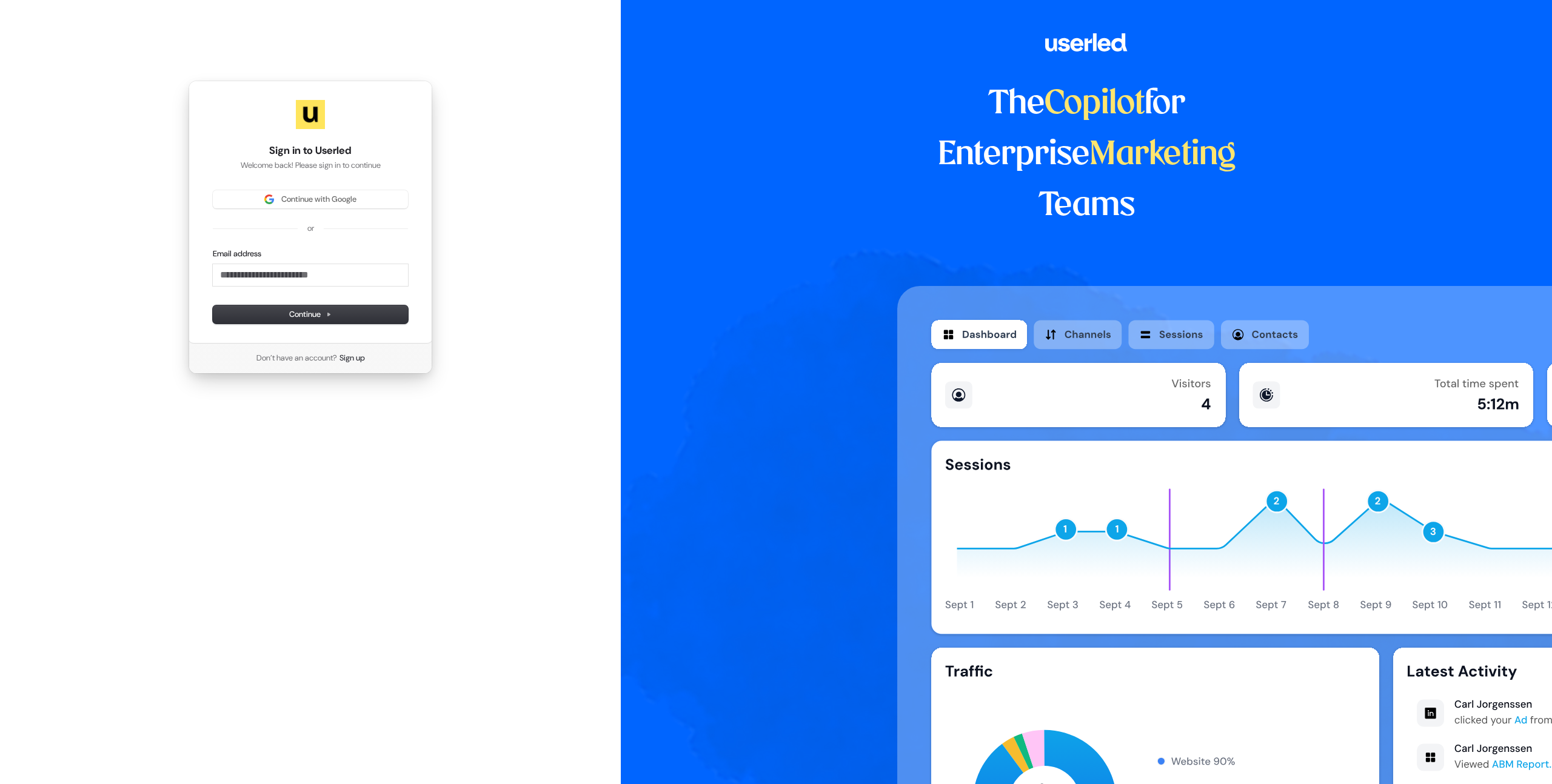
click at [523, 157] on div "Sign in to Userled Welcome back! Please sign in to continue Continue with Googl…" at bounding box center [310, 227] width 621 height 455
click at [528, 157] on div "Sign in to Userled Welcome back! Please sign in to continue Continue with Googl…" at bounding box center [310, 227] width 621 height 455
click at [318, 203] on span "Continue with Google" at bounding box center [318, 199] width 75 height 11
